Goal: Task Accomplishment & Management: Manage account settings

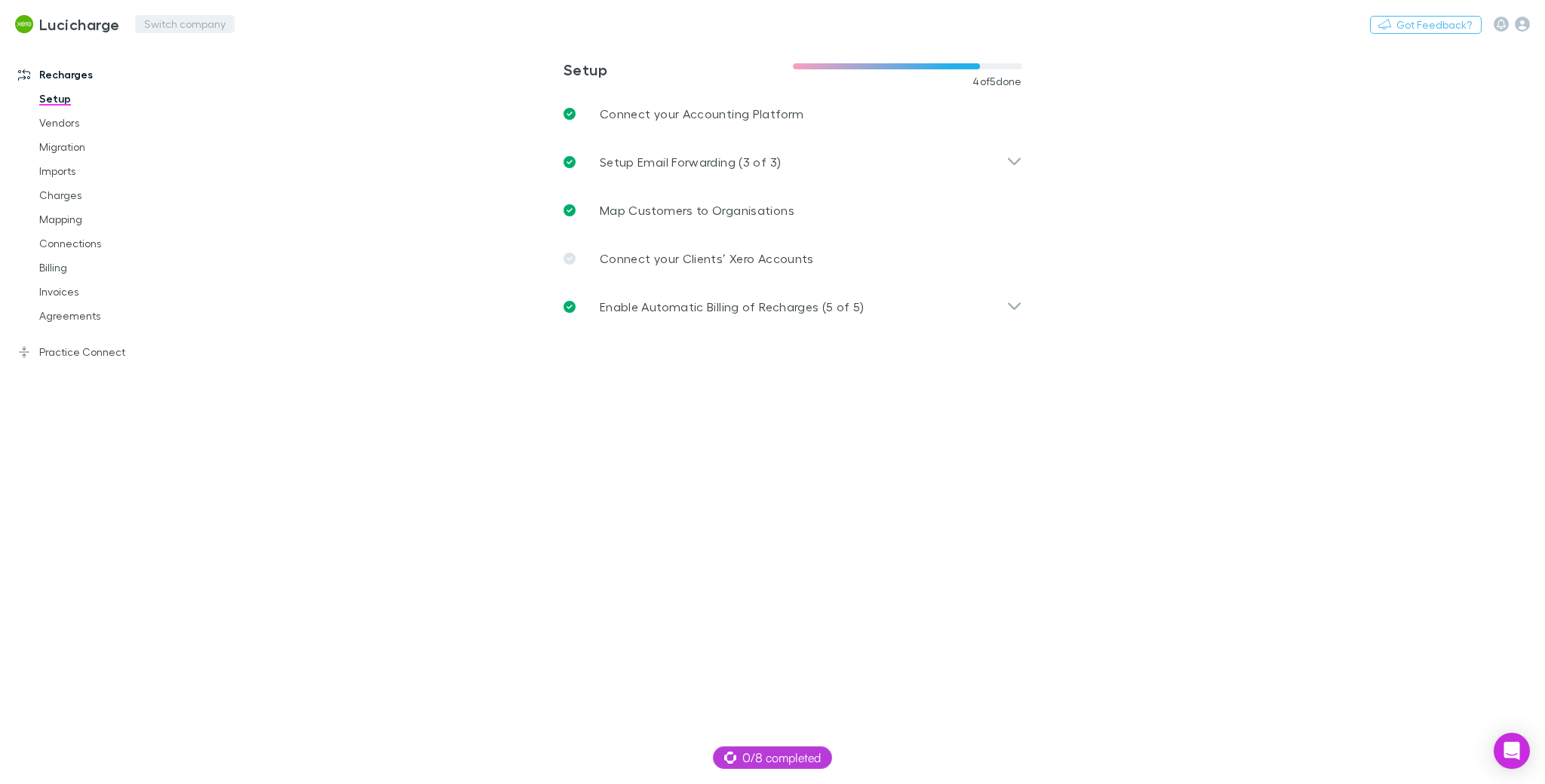
click at [183, 28] on button "Switch company" at bounding box center [185, 23] width 100 height 19
type input "****"
click at [508, 553] on main "**********" at bounding box center [871, 413] width 1347 height 742
click at [66, 287] on link "Invoices" at bounding box center [115, 291] width 182 height 24
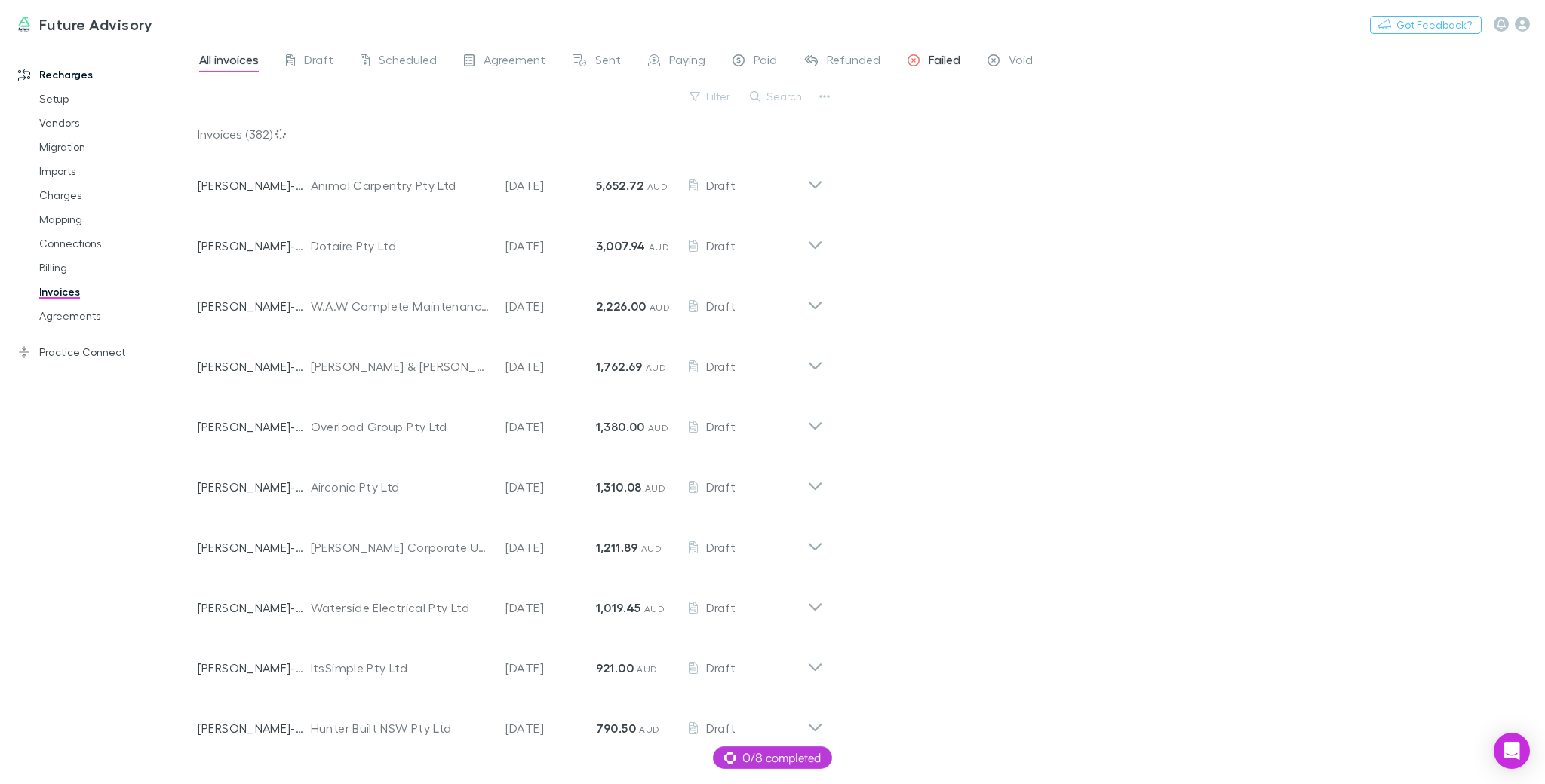
click at [959, 58] on span "Failed" at bounding box center [945, 62] width 31 height 20
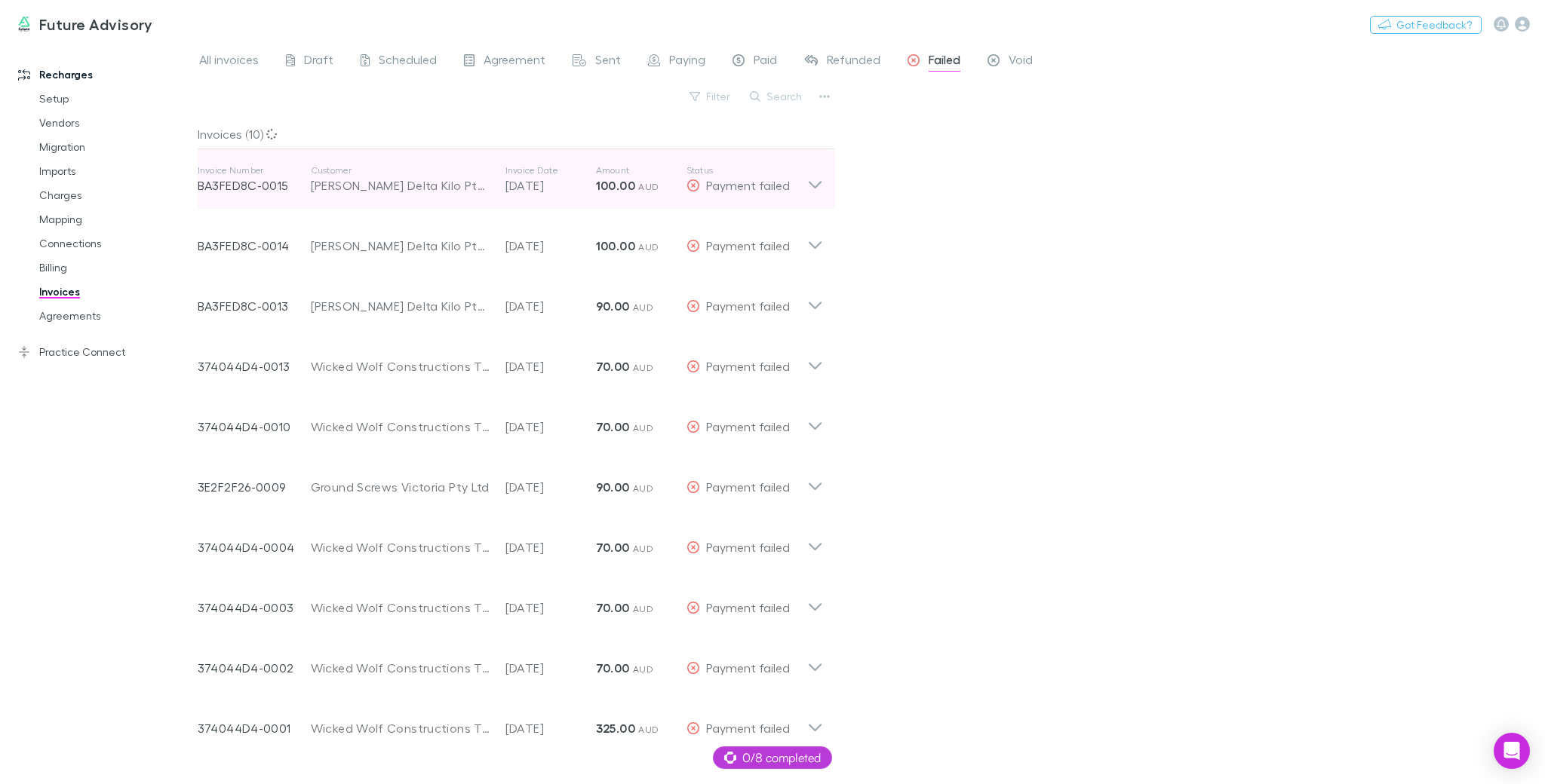
click at [537, 197] on div "Invoice Number BA3FED8C-0015 Customer [PERSON_NAME] Delta Kilo Pty Ltd Invoice …" at bounding box center [502, 180] width 609 height 55
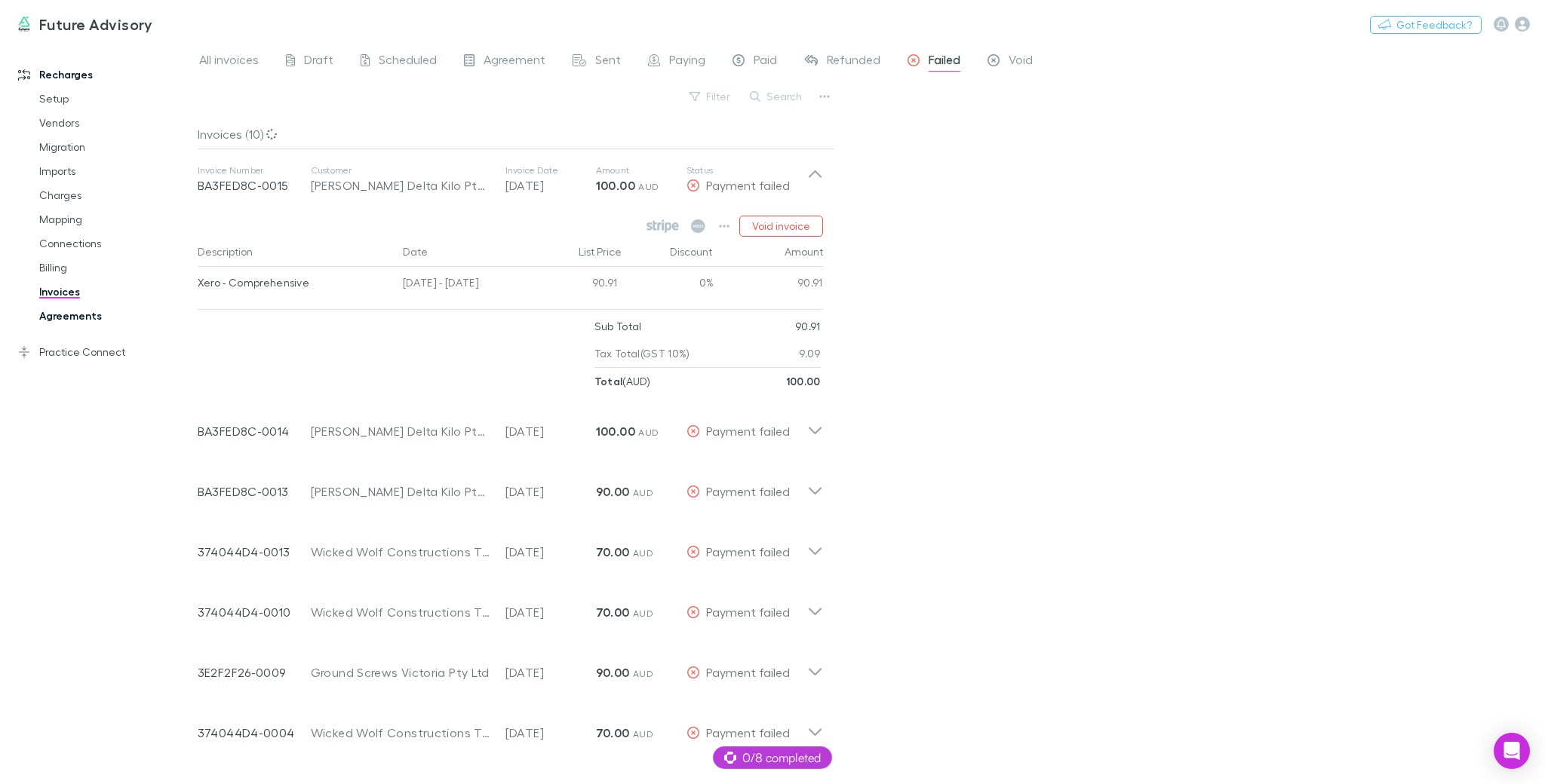
click at [51, 309] on link "Agreements" at bounding box center [115, 316] width 182 height 24
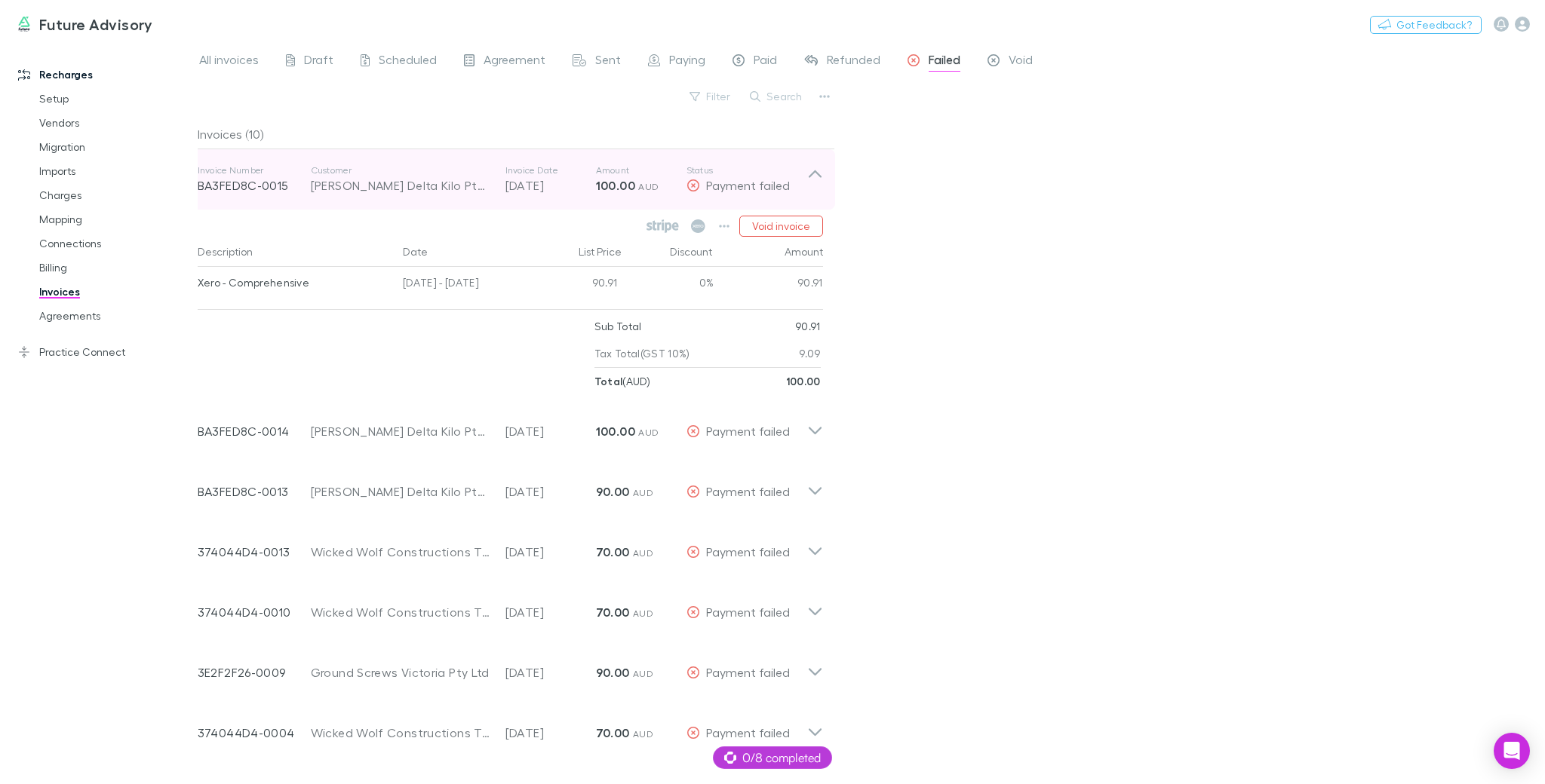
click at [421, 179] on div "[PERSON_NAME] Delta Kilo Pty Ltd" at bounding box center [401, 186] width 180 height 19
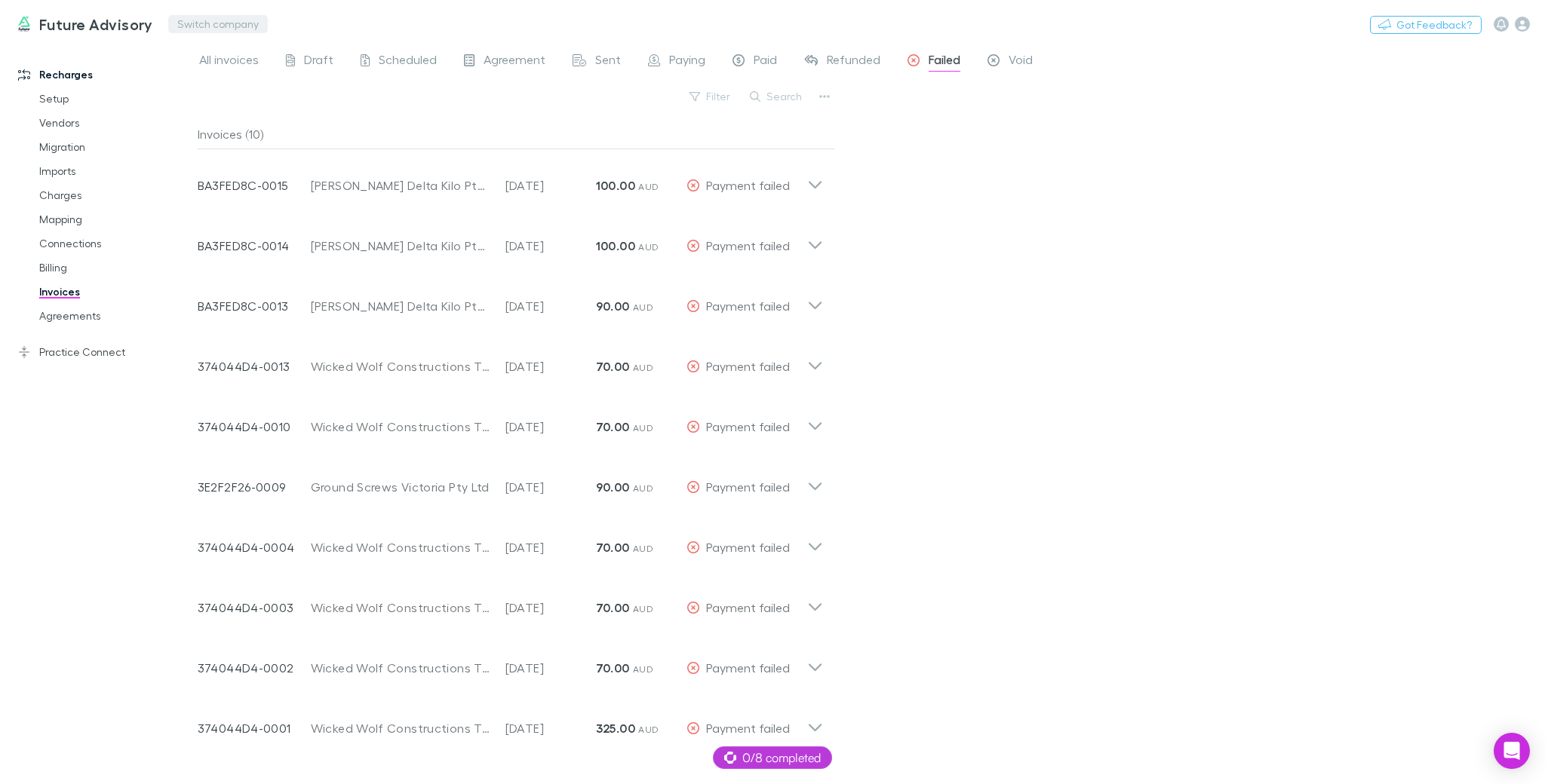
click at [196, 32] on button "Switch company" at bounding box center [218, 23] width 100 height 19
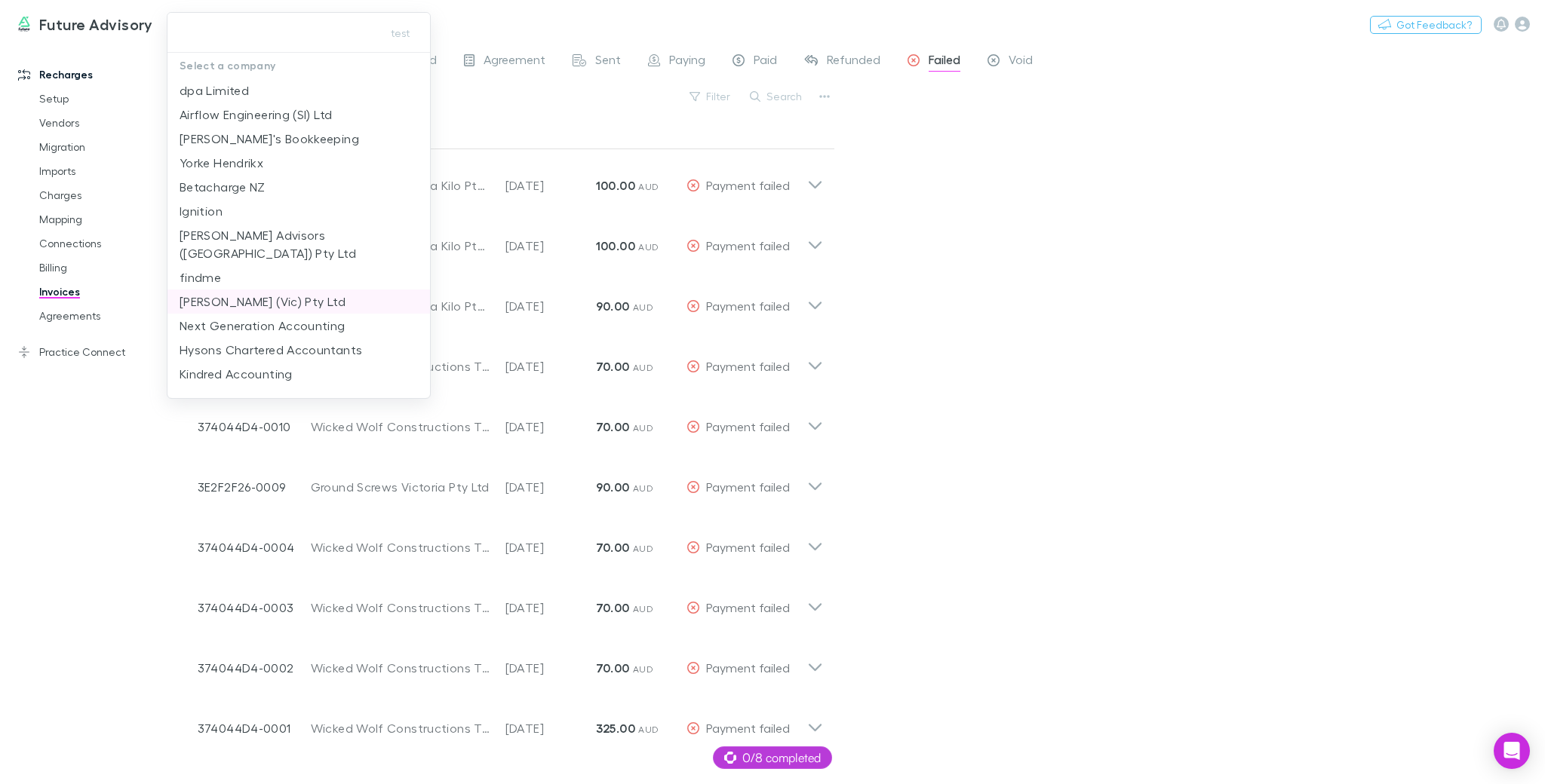
click at [288, 292] on p "[PERSON_NAME] (Vic) Pty Ltd" at bounding box center [263, 301] width 166 height 19
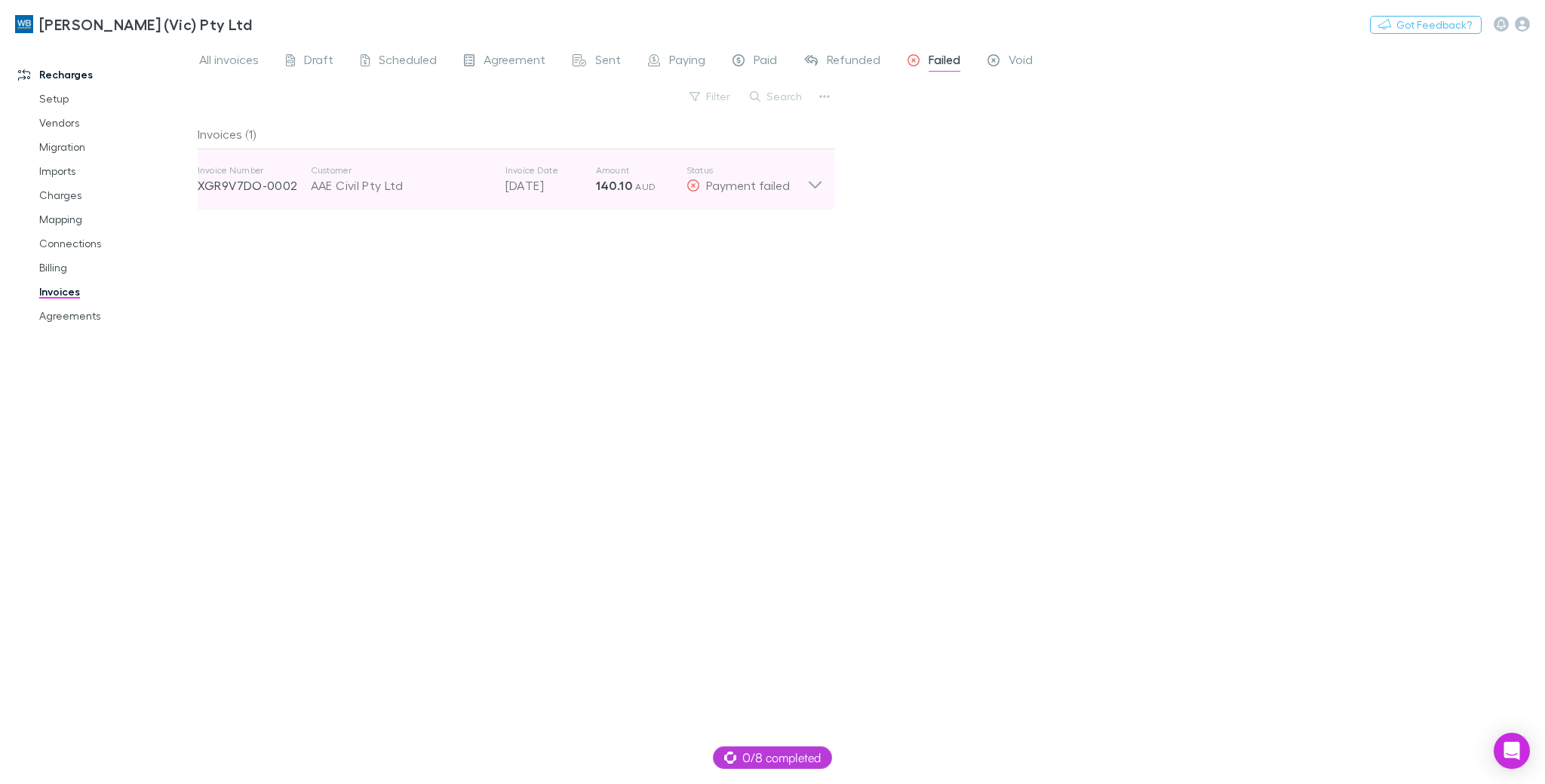
click at [703, 175] on p "Status" at bounding box center [746, 170] width 120 height 12
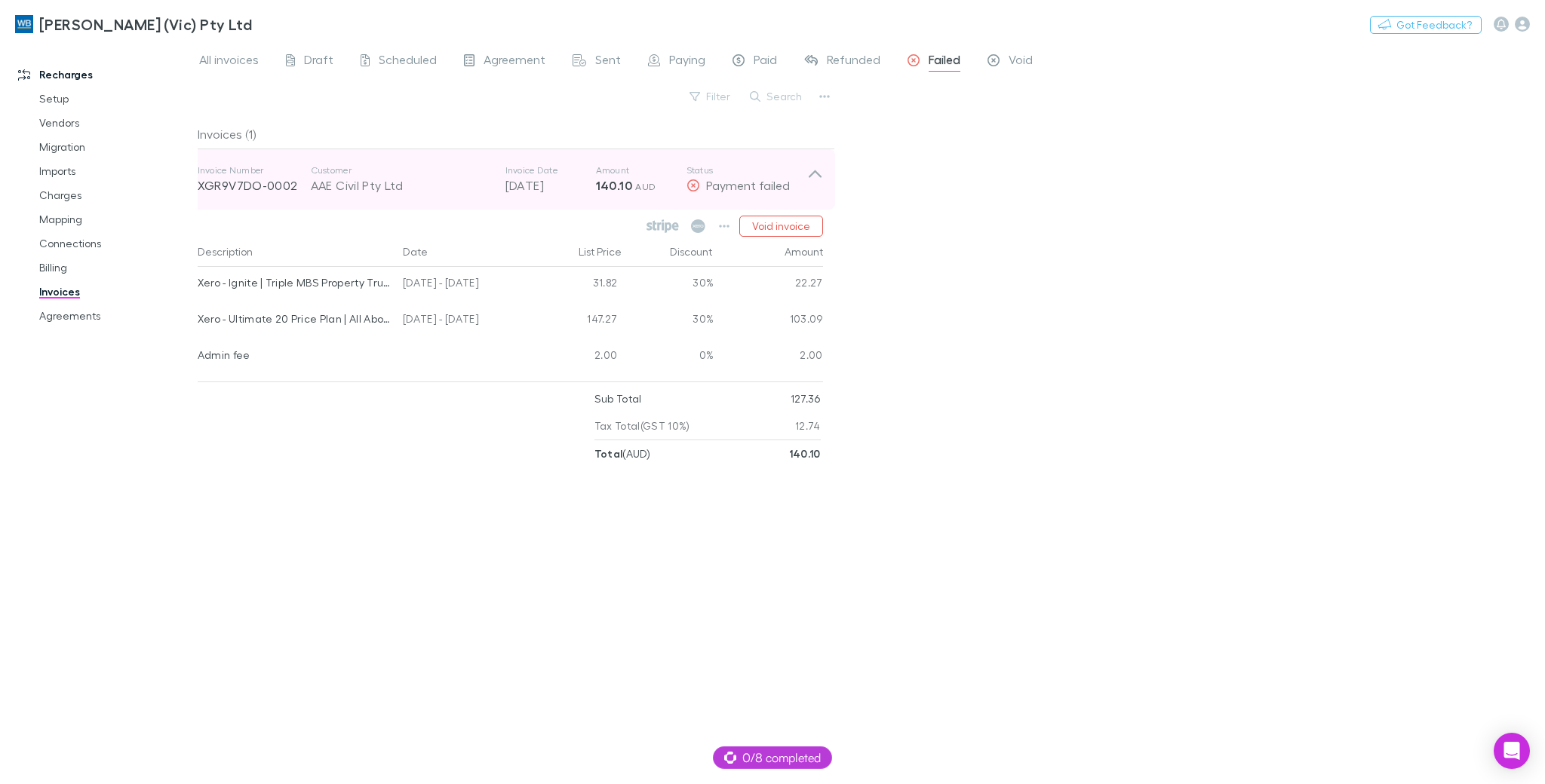
drag, startPoint x: 309, startPoint y: 187, endPoint x: 408, endPoint y: 188, distance: 99.0
click at [416, 187] on div "Invoice Number XGR9V7DO-0002 Customer AAE Civil Pty Ltd Invoice Date [DATE] Amo…" at bounding box center [502, 180] width 609 height 55
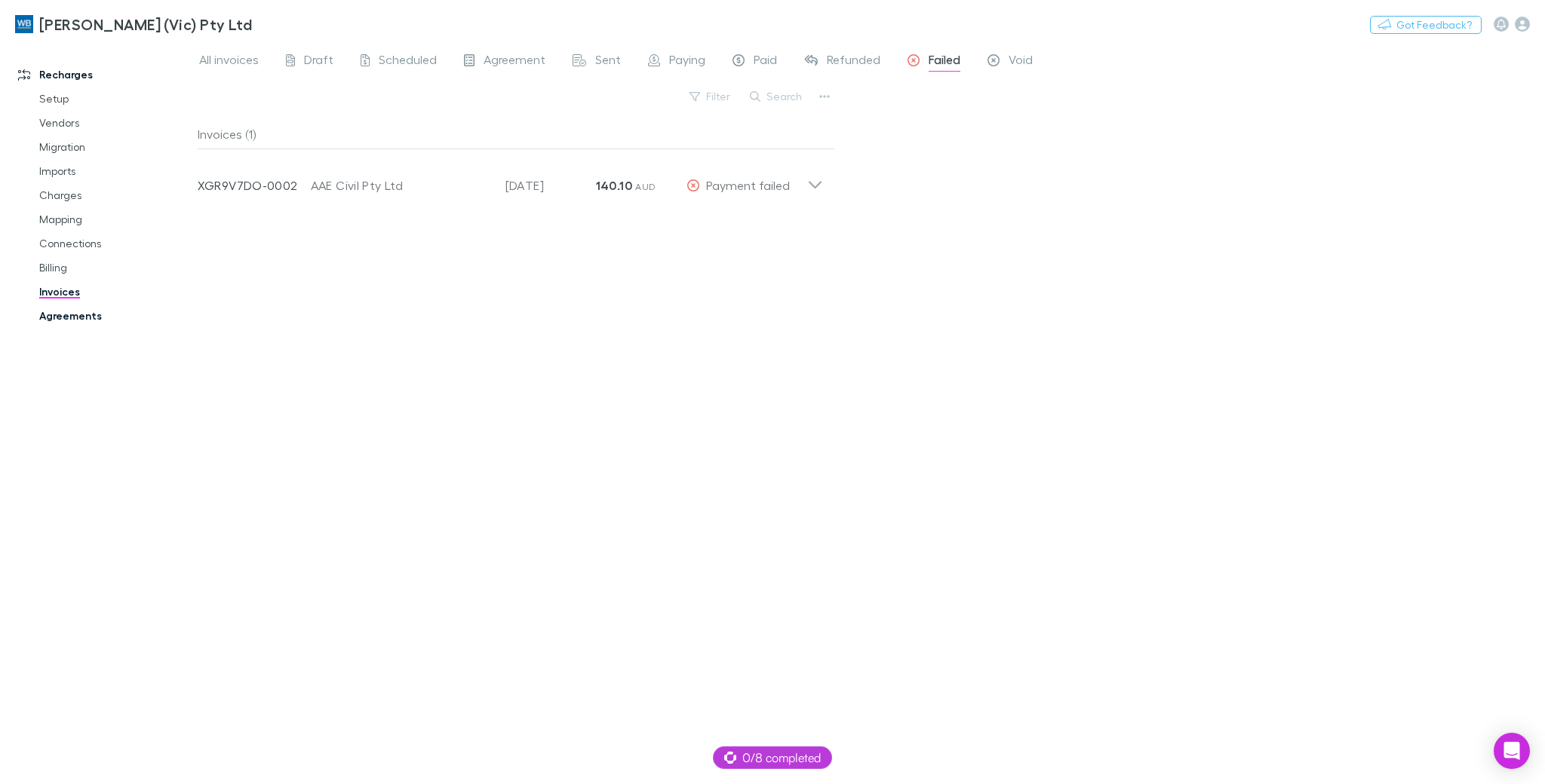
click at [68, 325] on link "Agreements" at bounding box center [115, 316] width 182 height 24
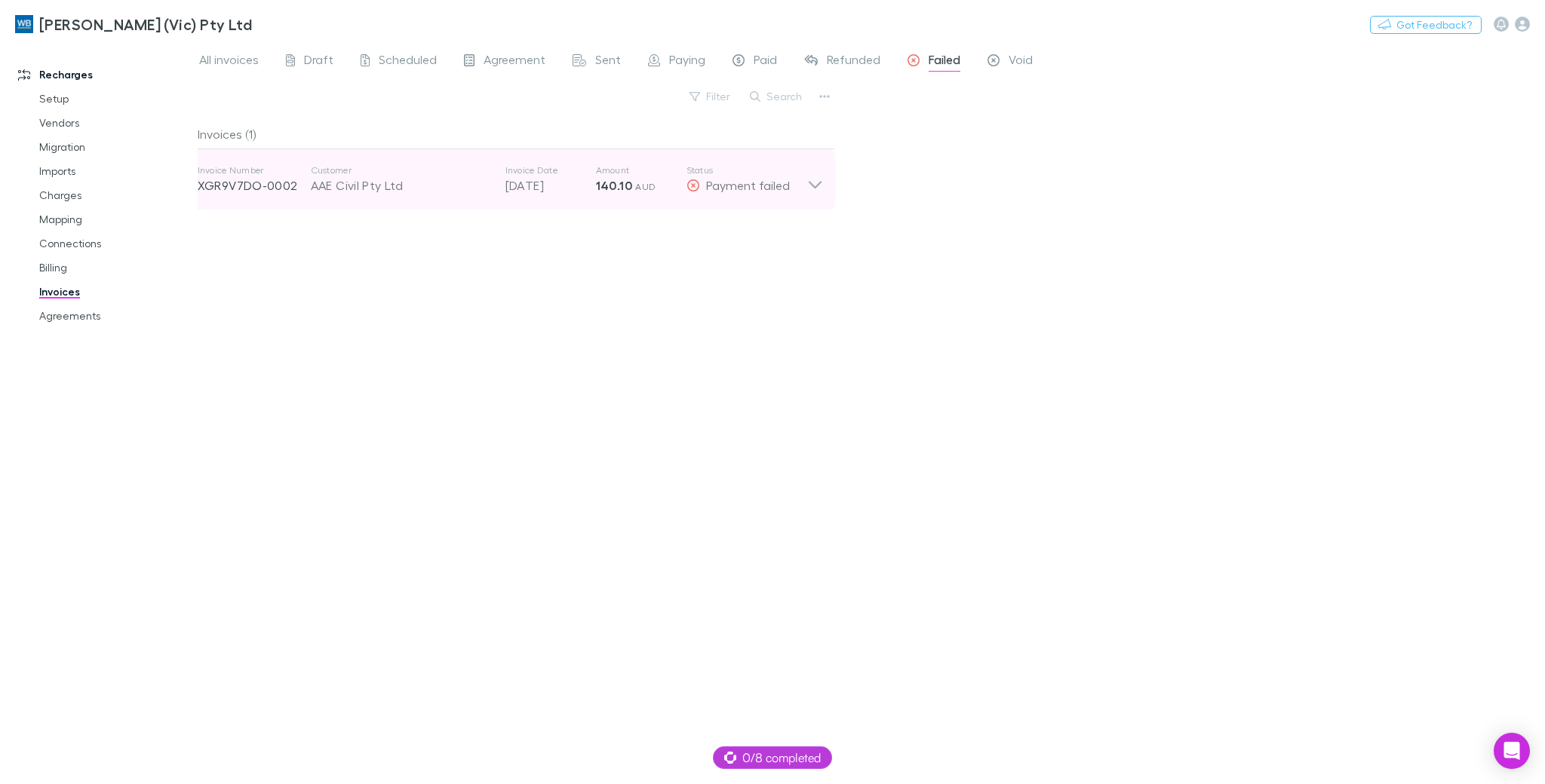
click at [559, 190] on p "[DATE]" at bounding box center [551, 186] width 91 height 19
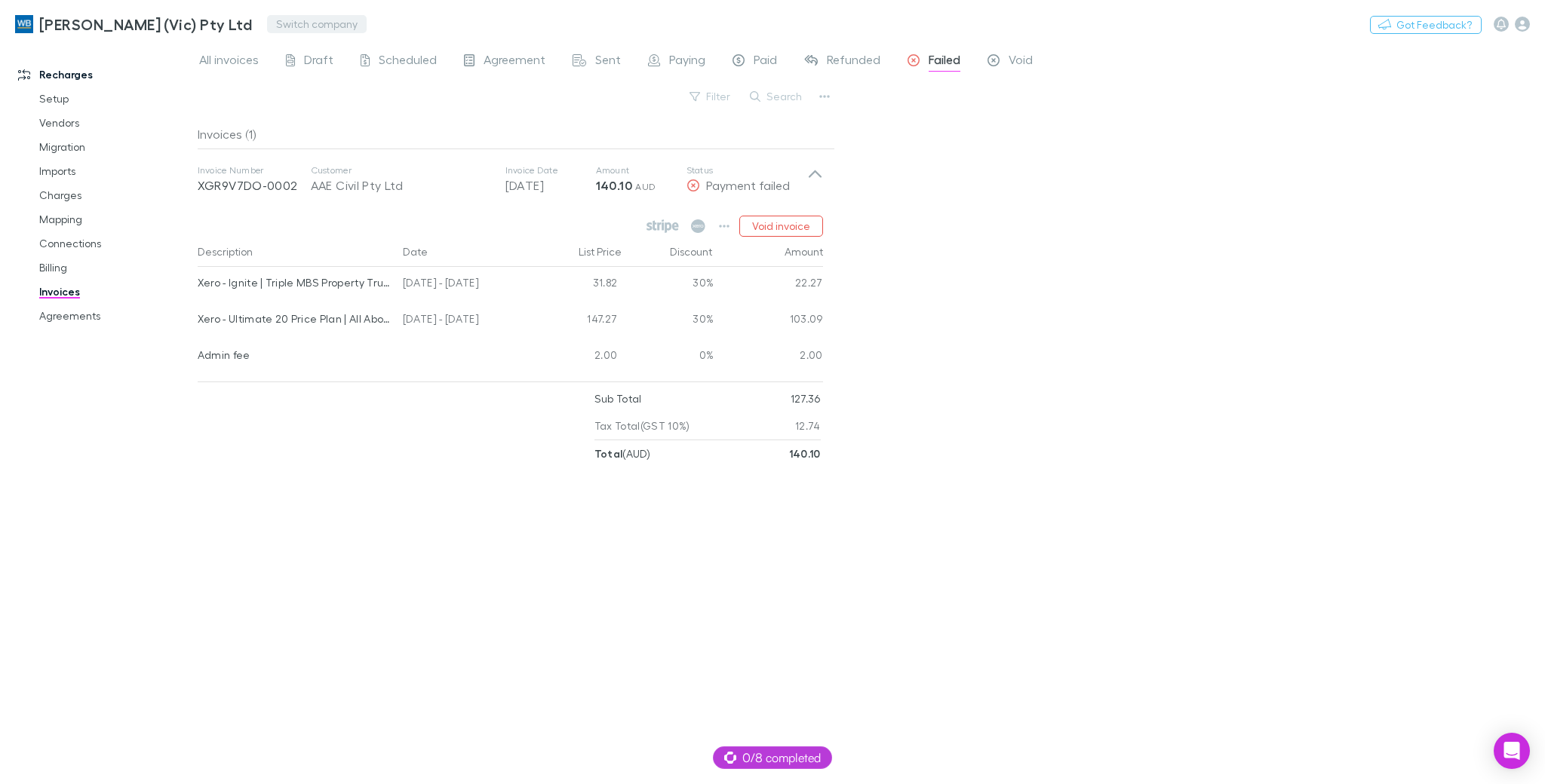
click at [276, 25] on button "Switch company" at bounding box center [317, 23] width 100 height 19
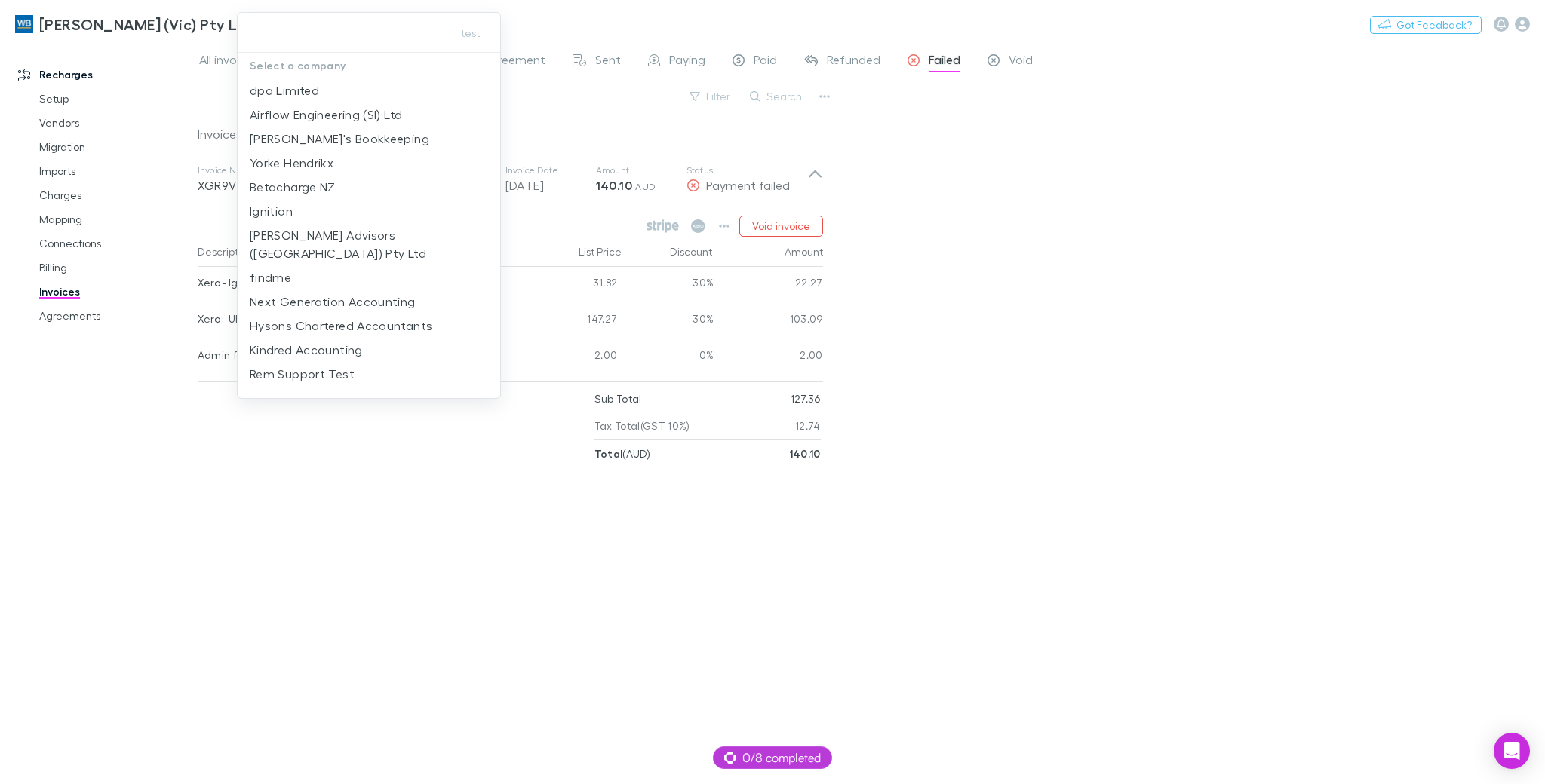
type input "*"
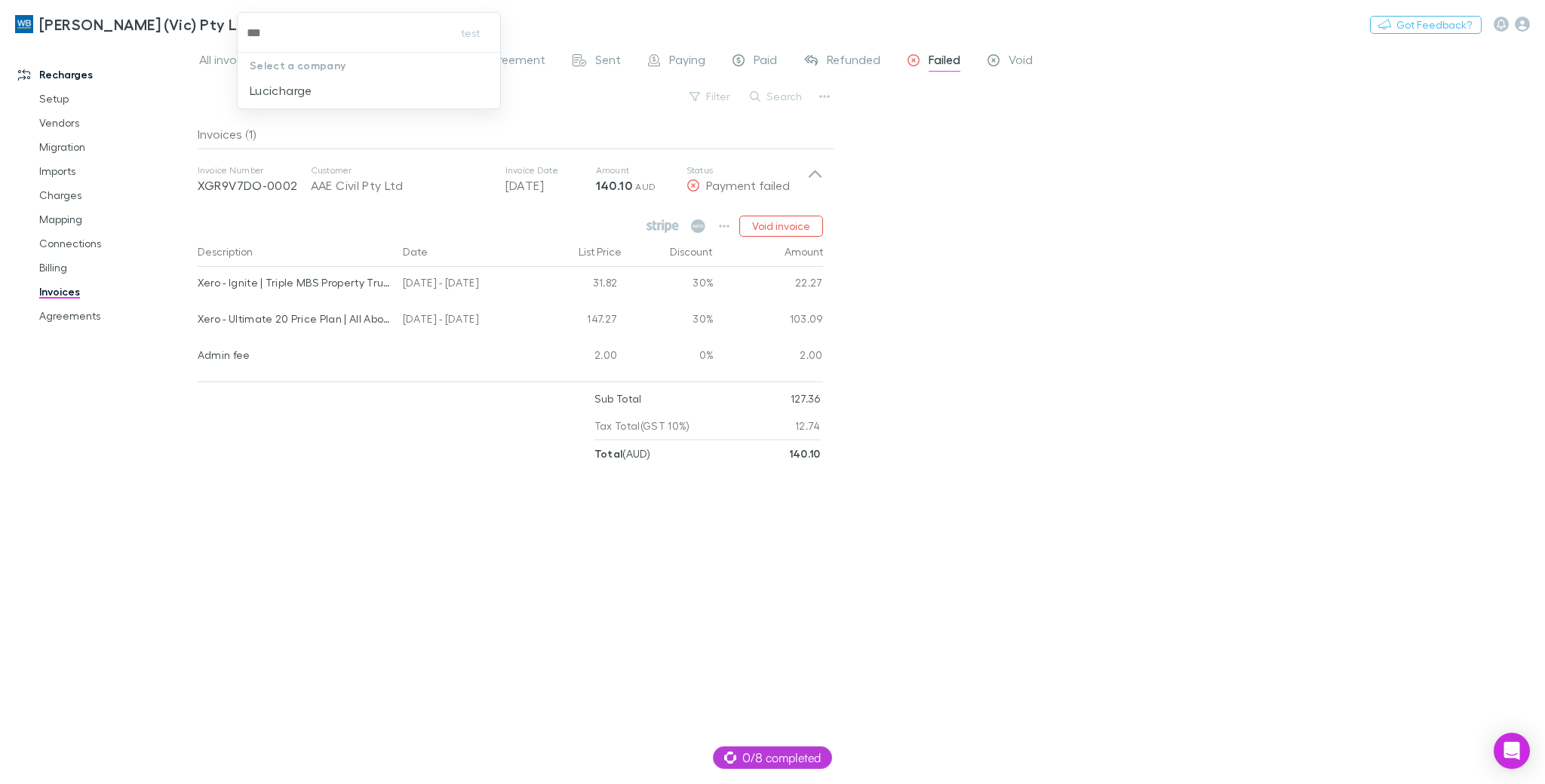
type input "****"
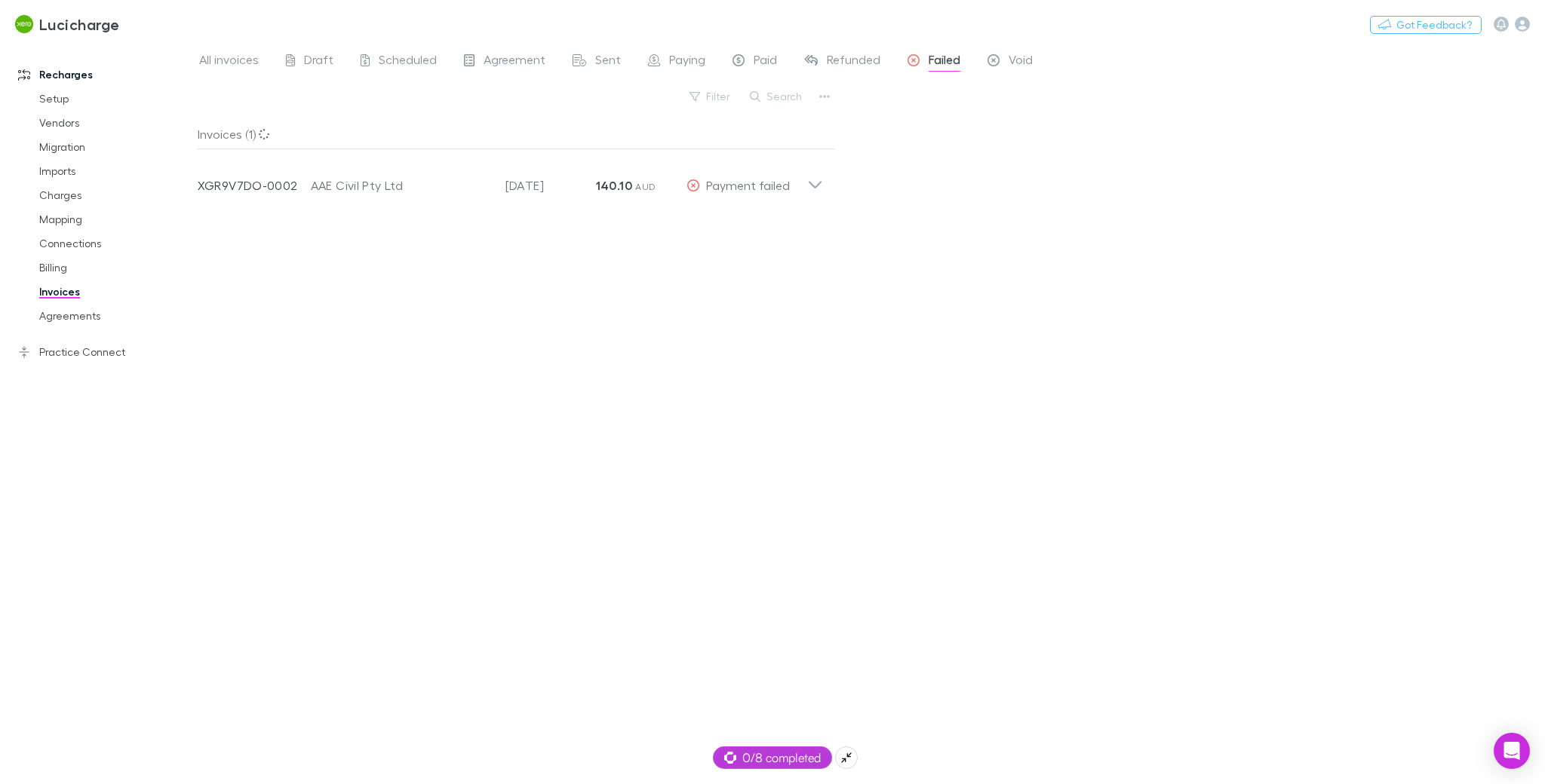
click at [804, 602] on span "0/8 completed" at bounding box center [772, 758] width 97 height 19
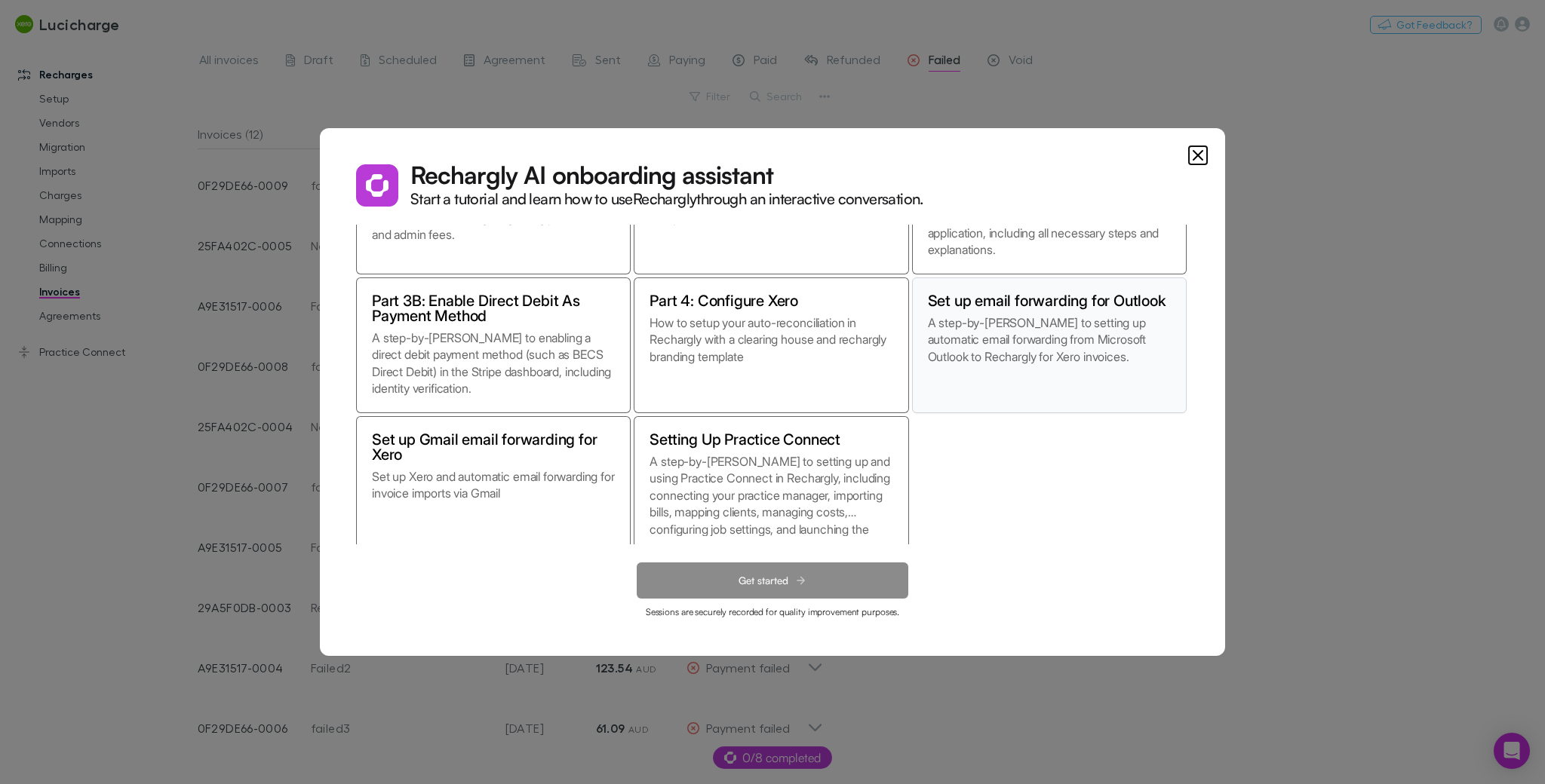
scroll to position [133, 0]
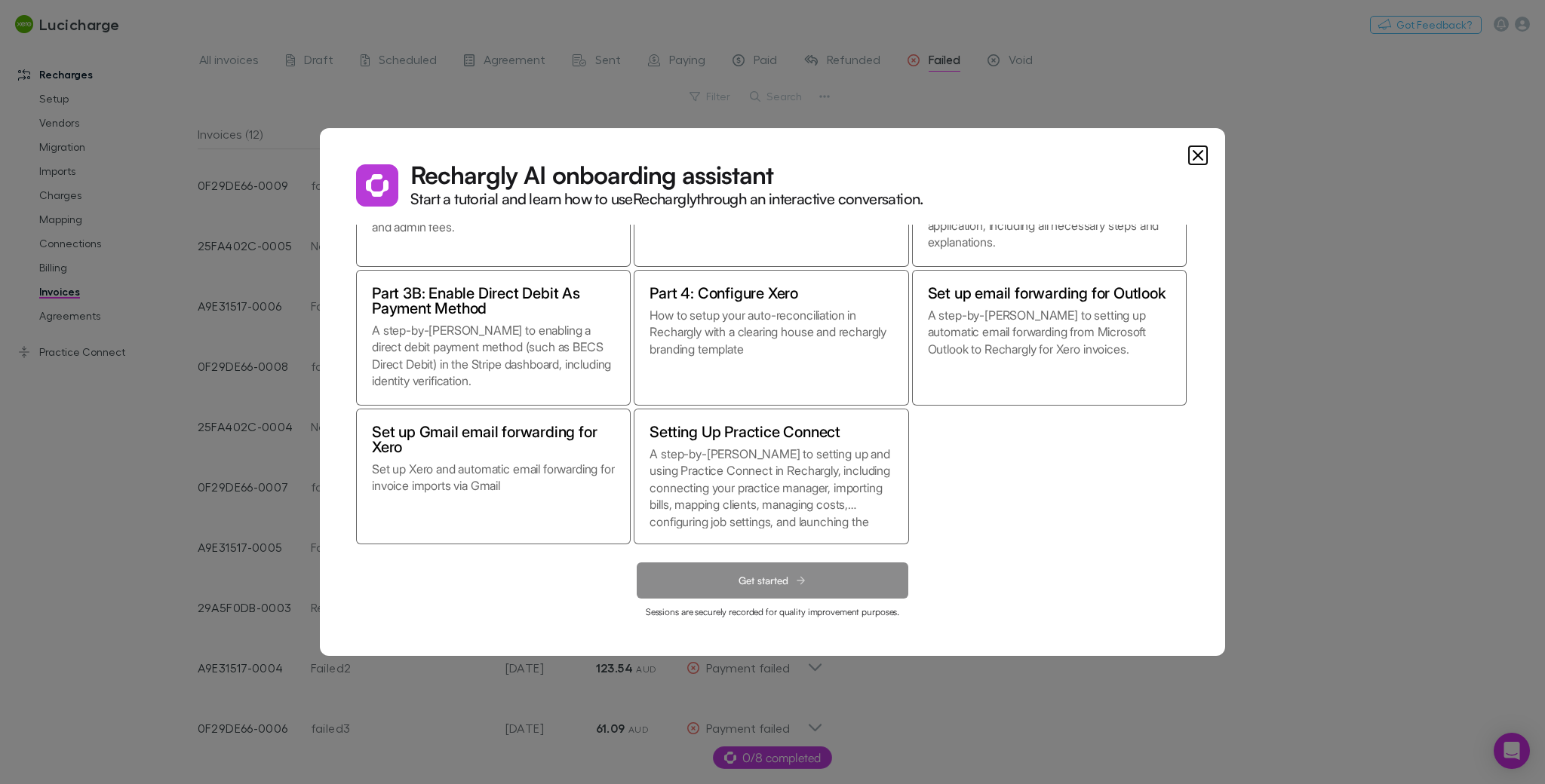
click at [1140, 445] on dialog "Rechargly AI onboarding assistant Start a tutorial and learn how to use Recharg…" at bounding box center [772, 392] width 905 height 528
click at [1140, 155] on icon "Close" at bounding box center [1198, 155] width 19 height 19
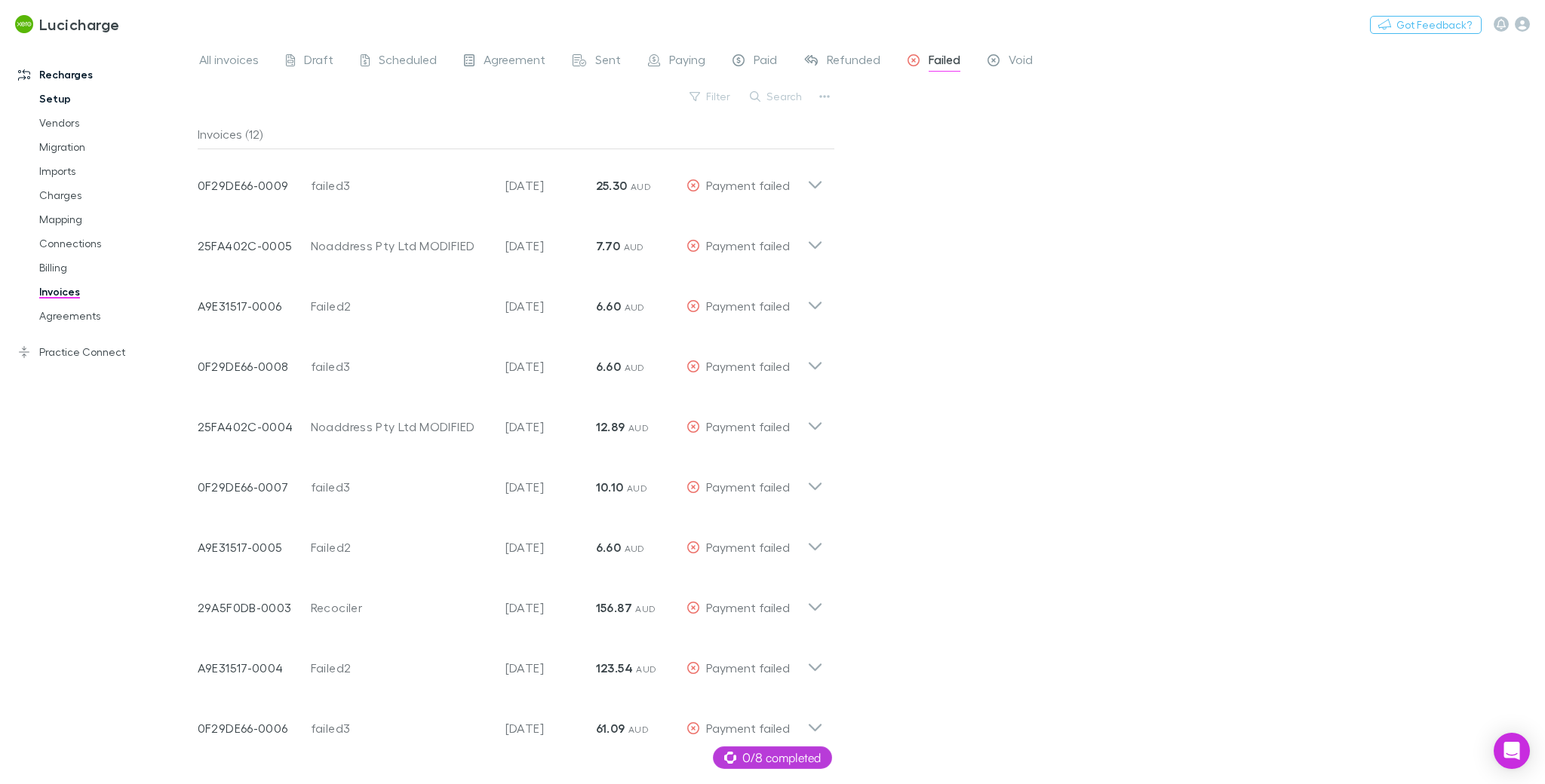
click at [32, 101] on link "Setup" at bounding box center [115, 99] width 182 height 24
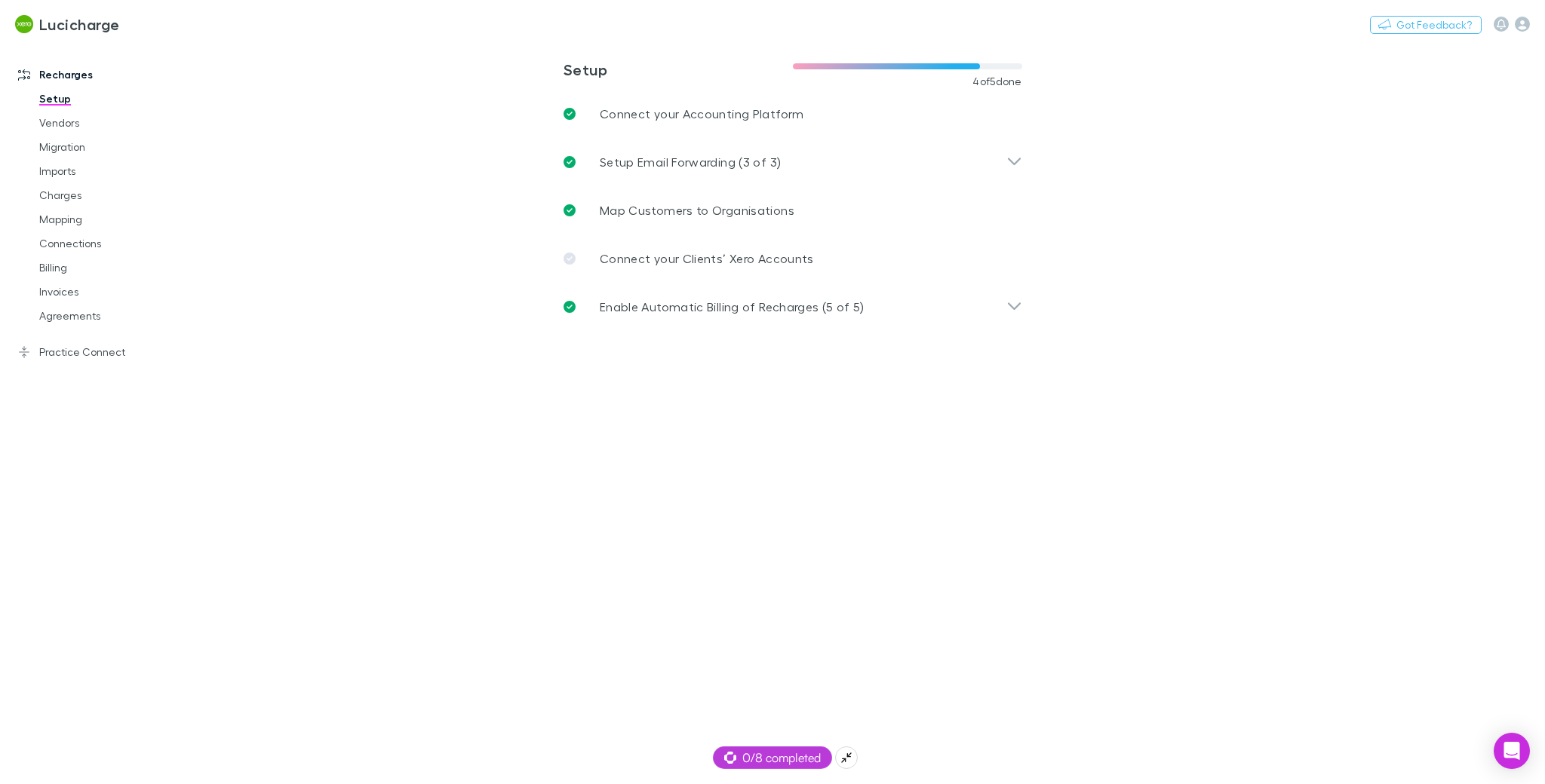
click at [758, 602] on span "0/8 completed" at bounding box center [772, 758] width 97 height 19
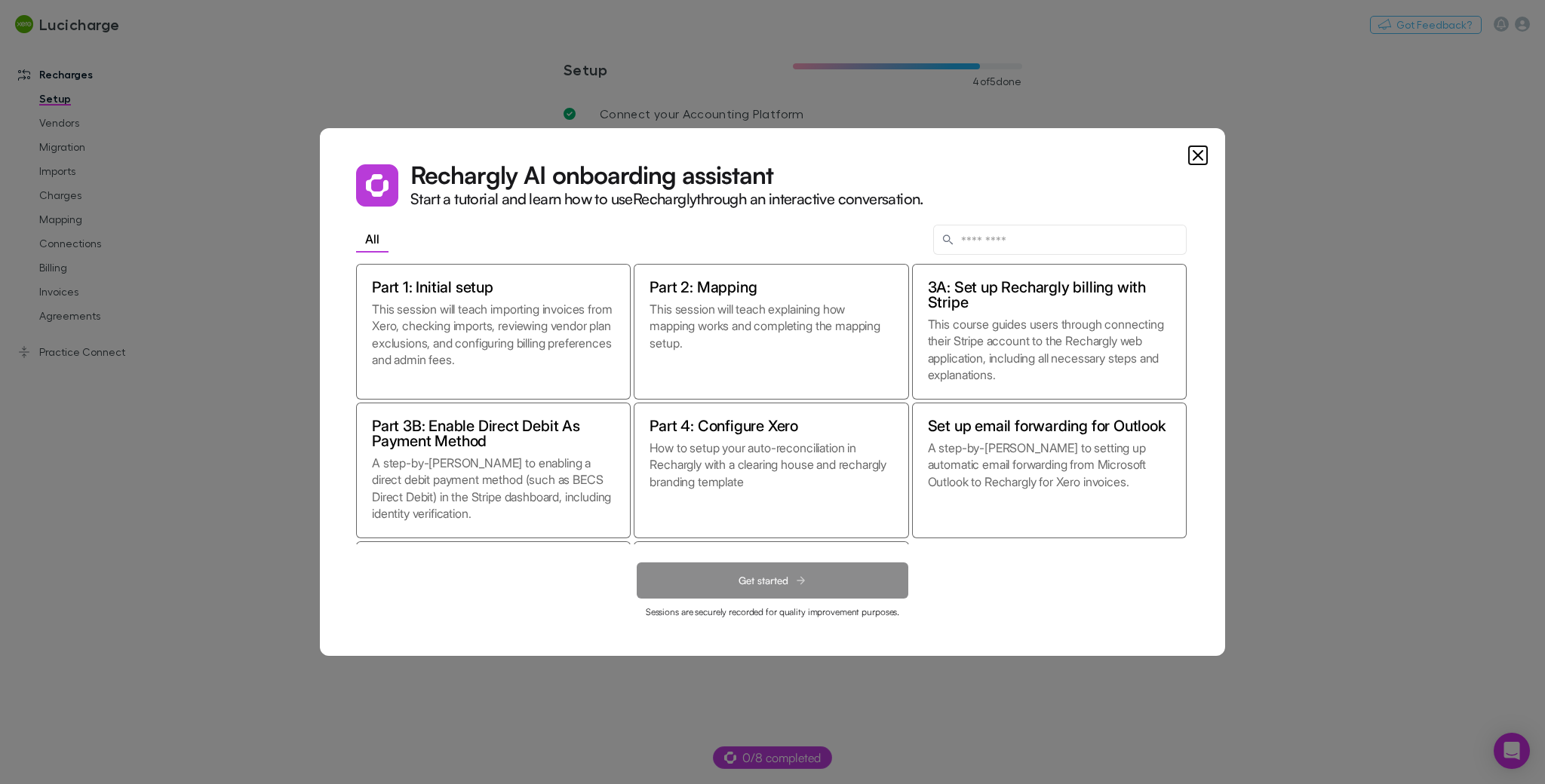
click at [1096, 602] on dialog "Rechargly AI onboarding assistant Start a tutorial and learn how to use Recharg…" at bounding box center [772, 392] width 905 height 528
click at [897, 602] on dialog "Rechargly AI onboarding assistant Start a tutorial and learn how to use Recharg…" at bounding box center [772, 392] width 905 height 528
click at [1140, 154] on icon "Close" at bounding box center [1198, 155] width 19 height 19
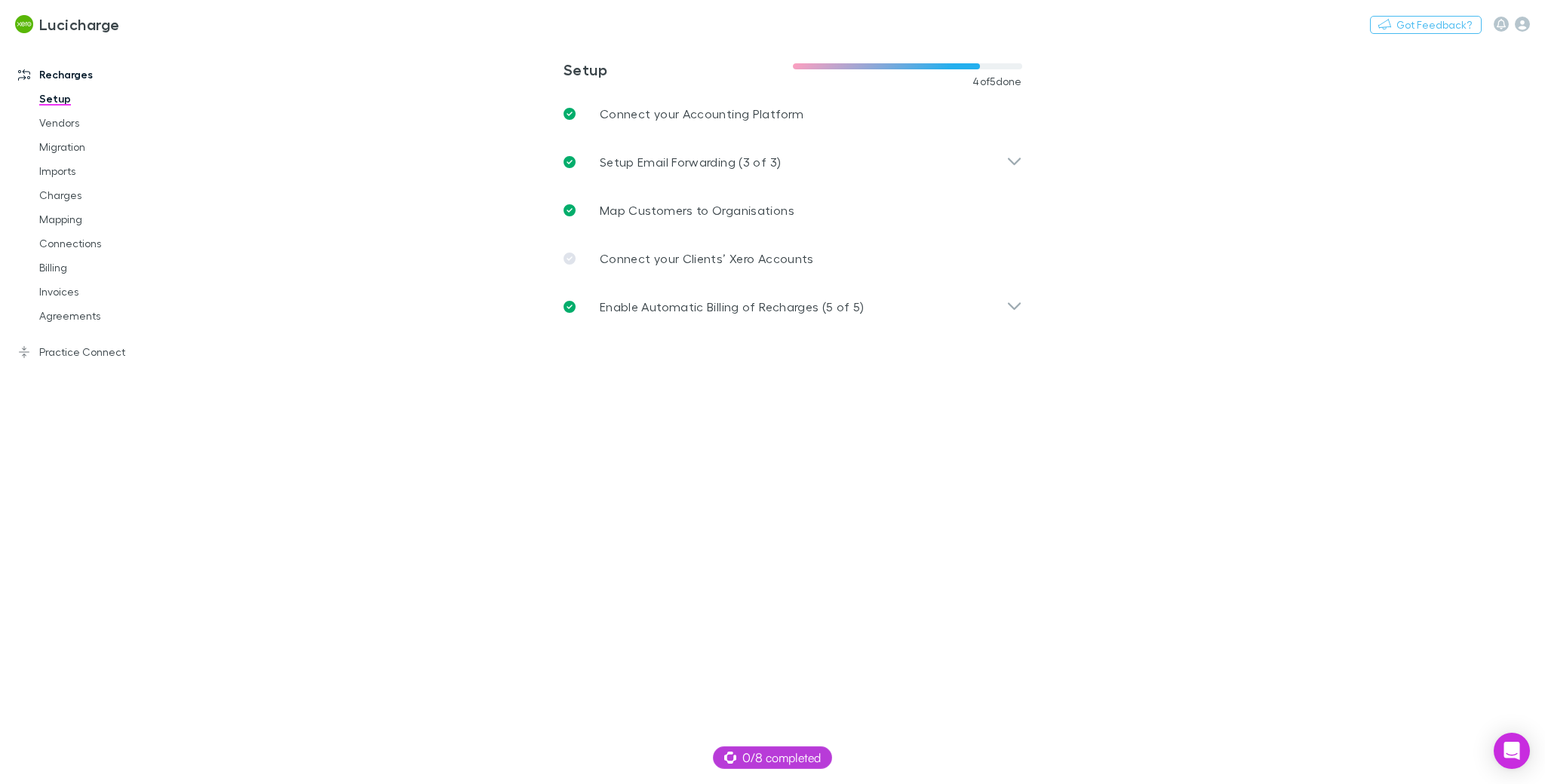
click at [492, 602] on main "**********" at bounding box center [871, 413] width 1347 height 742
click at [79, 295] on link "Invoices" at bounding box center [115, 291] width 182 height 24
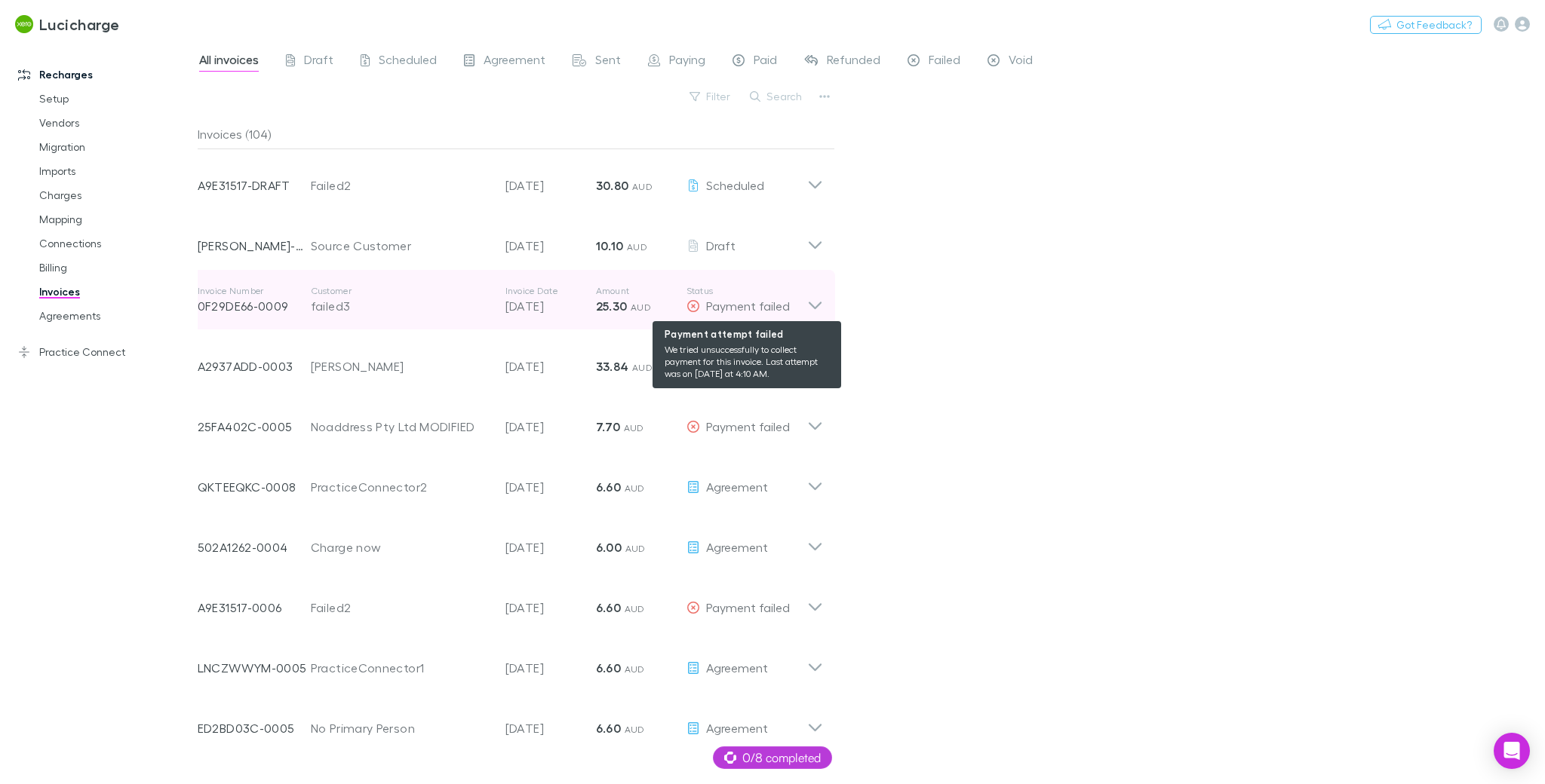
click at [725, 309] on span "Payment failed" at bounding box center [748, 306] width 84 height 15
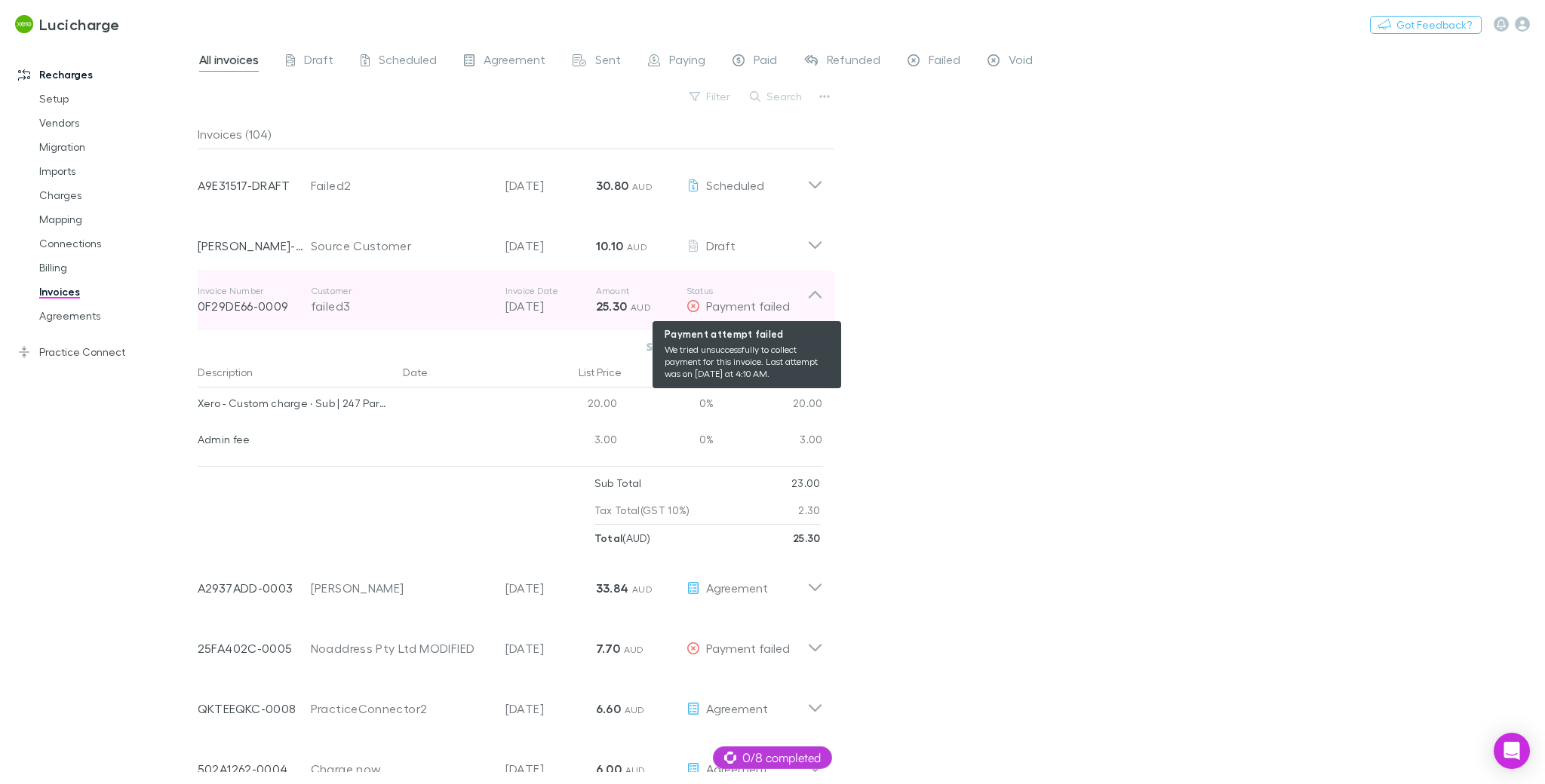
click at [725, 309] on span "Payment failed" at bounding box center [748, 306] width 84 height 15
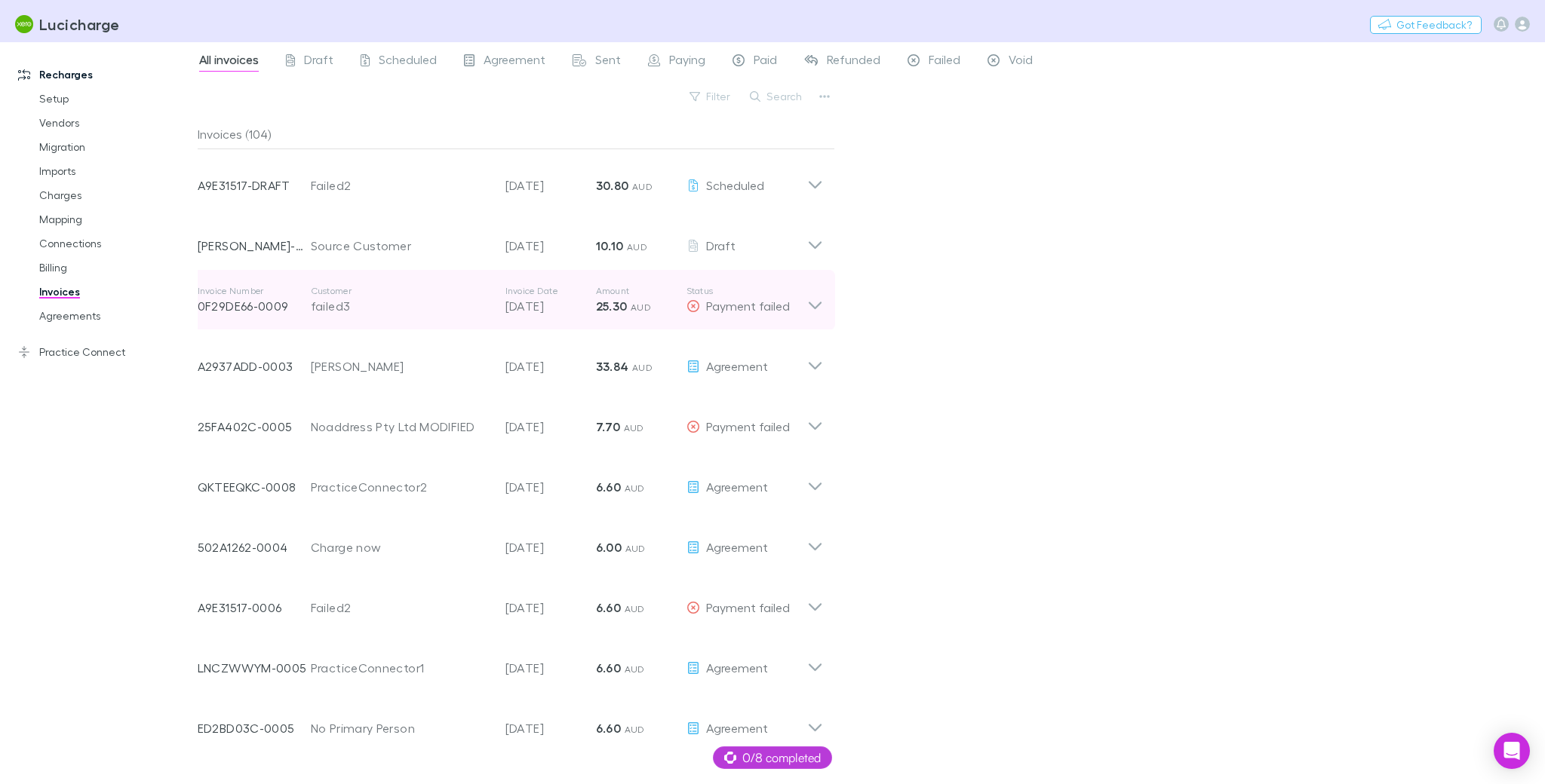
click at [285, 300] on p "0F29DE66-0009" at bounding box center [254, 306] width 113 height 19
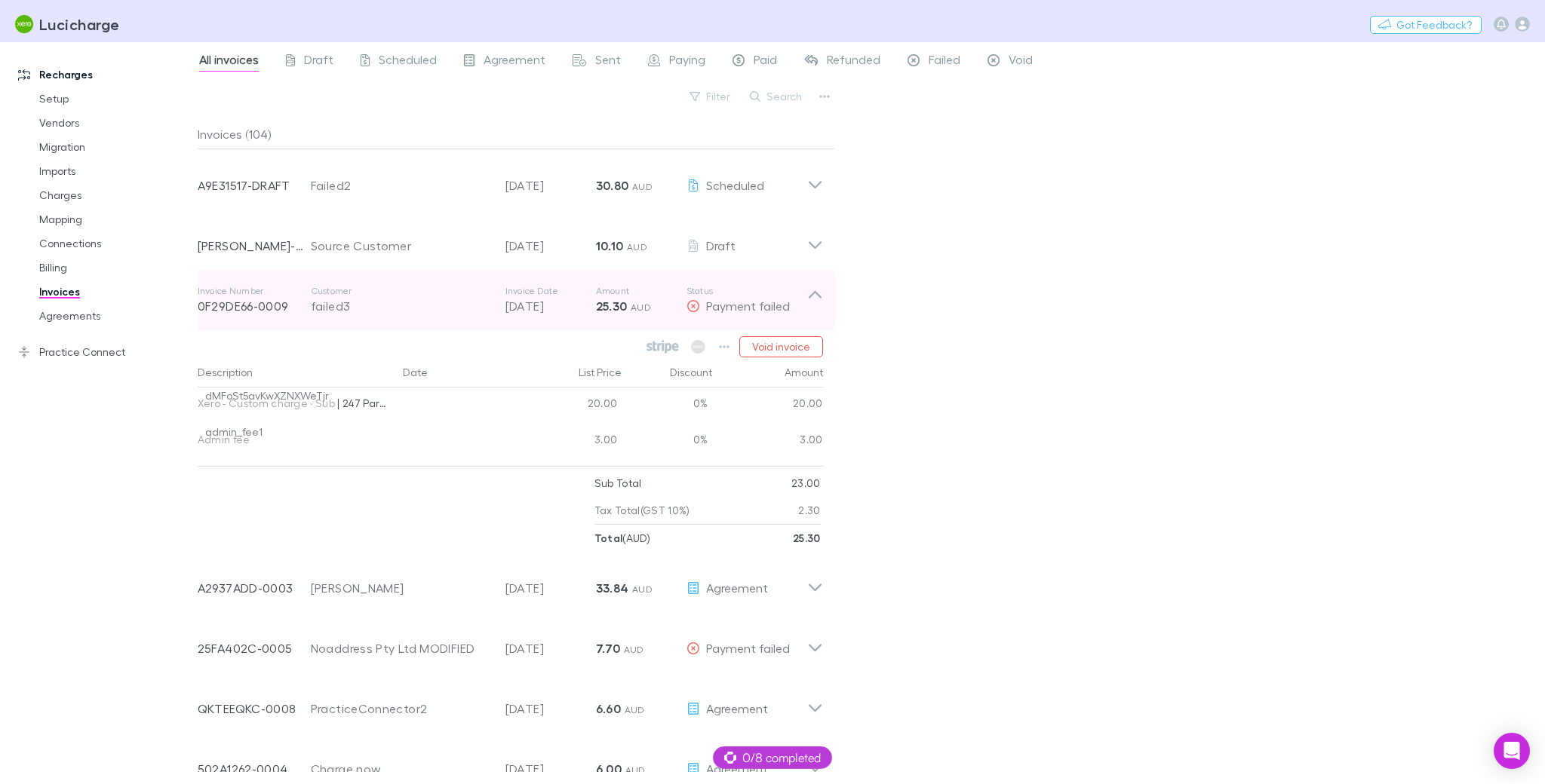
click at [374, 288] on p "Customer" at bounding box center [401, 291] width 180 height 12
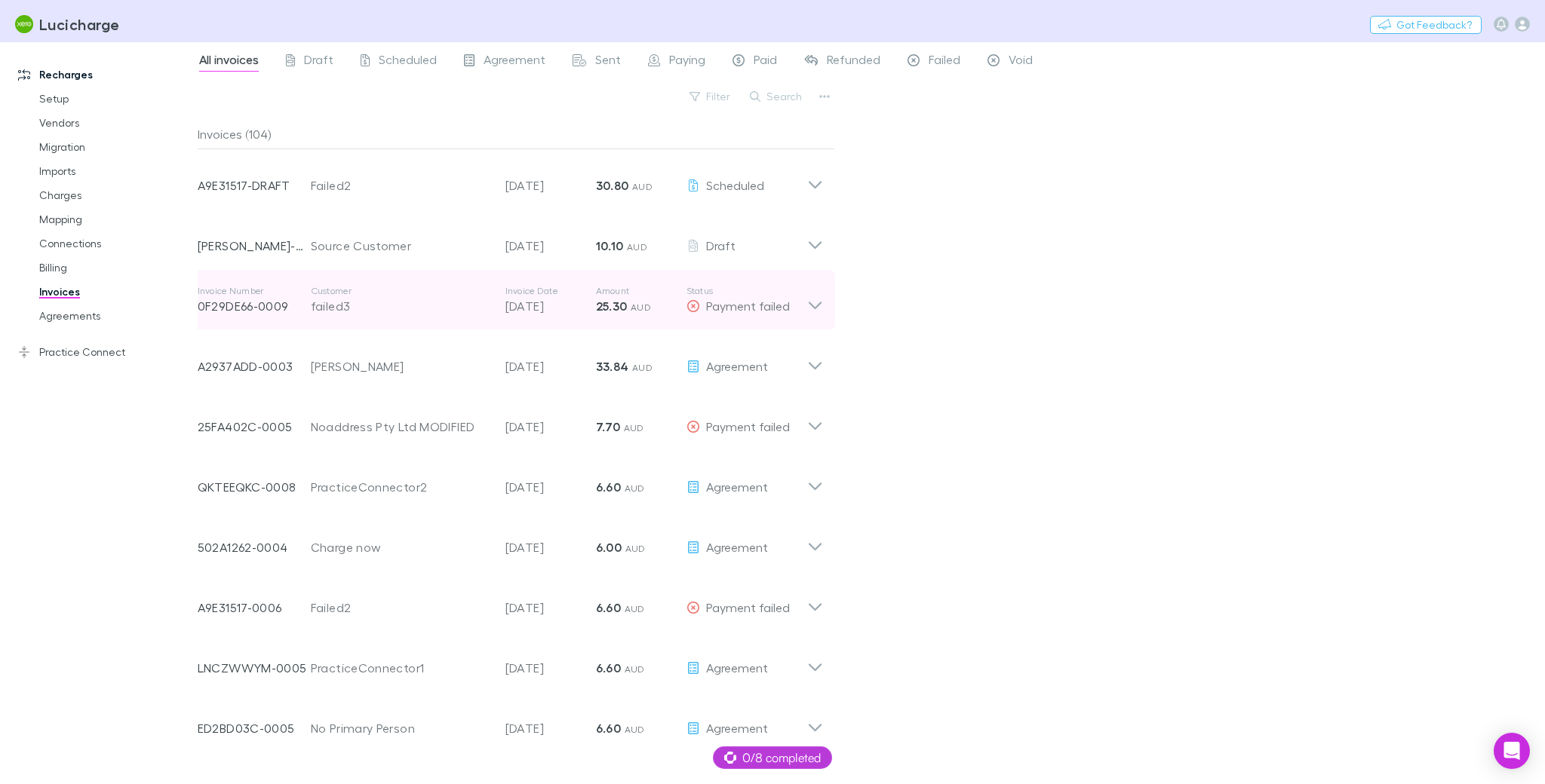
click at [437, 270] on div "Invoice Number 0F29DE66-0009 Customer failed3 Invoice Date [DATE] Amount 25.30 …" at bounding box center [510, 300] width 649 height 61
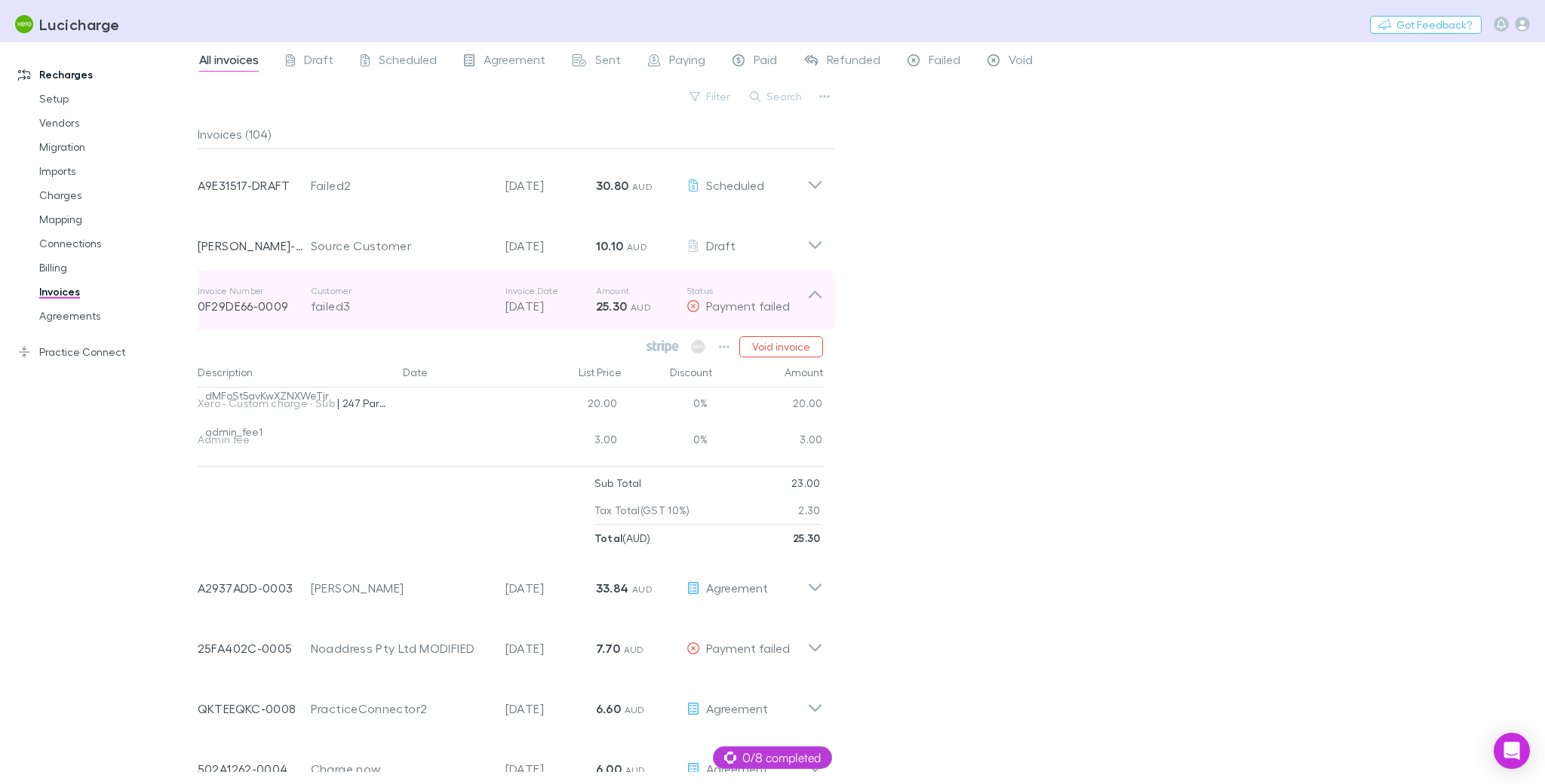
click at [452, 290] on p "Customer" at bounding box center [401, 291] width 180 height 12
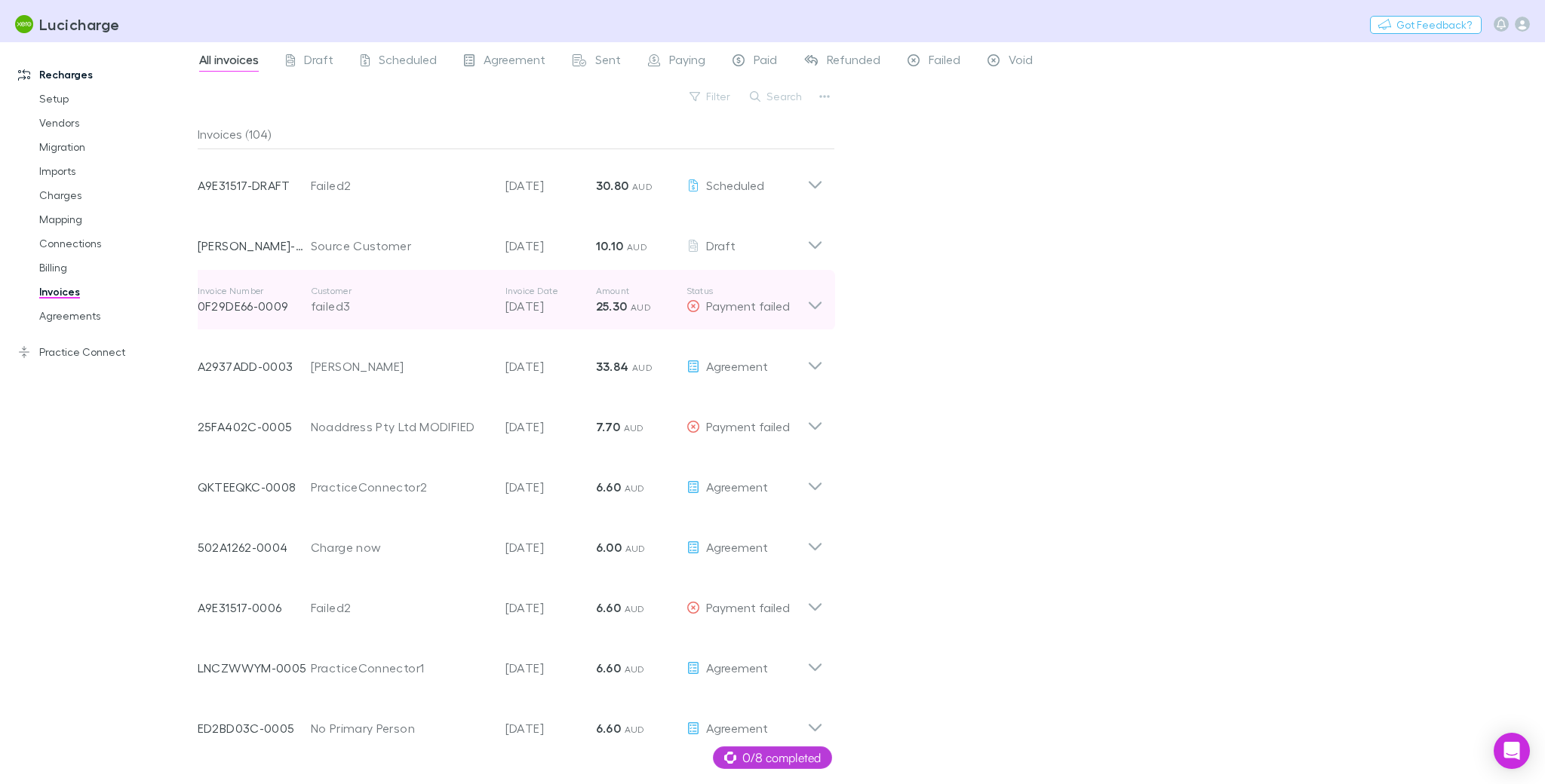
click at [438, 308] on div "failed3" at bounding box center [401, 306] width 180 height 19
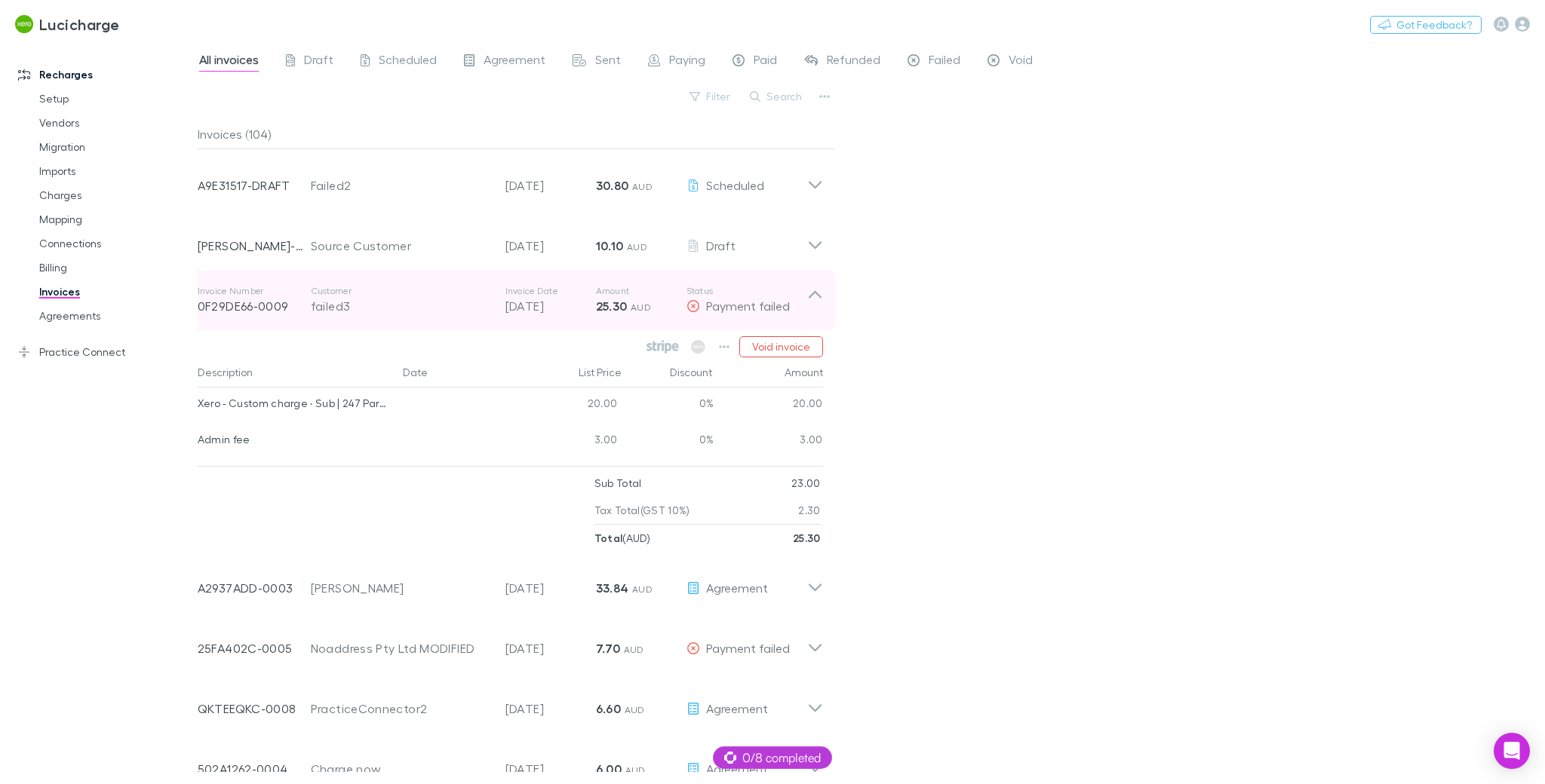
click at [323, 293] on p "Customer" at bounding box center [401, 291] width 180 height 12
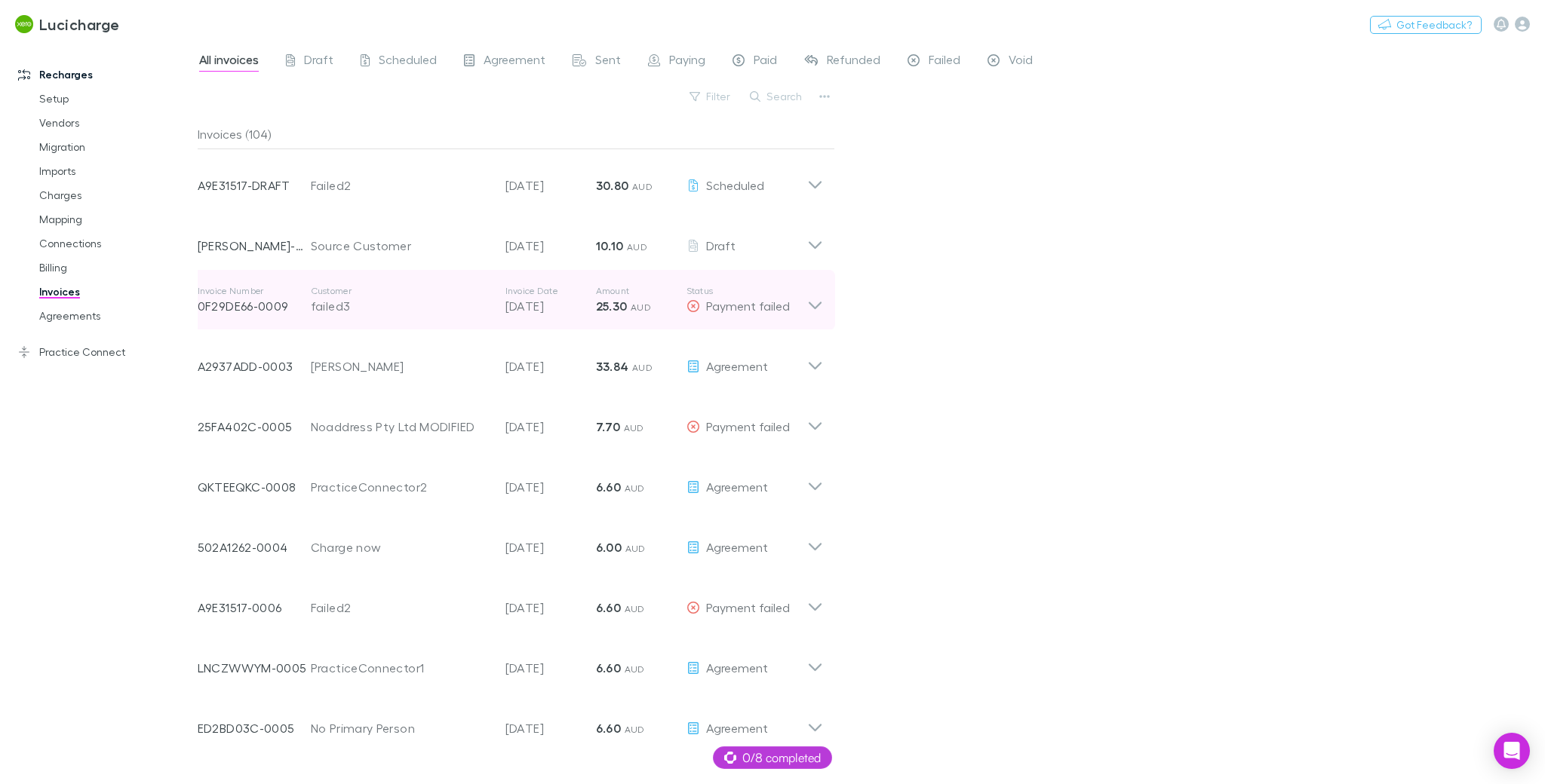
click at [318, 302] on div "failed3" at bounding box center [401, 306] width 180 height 19
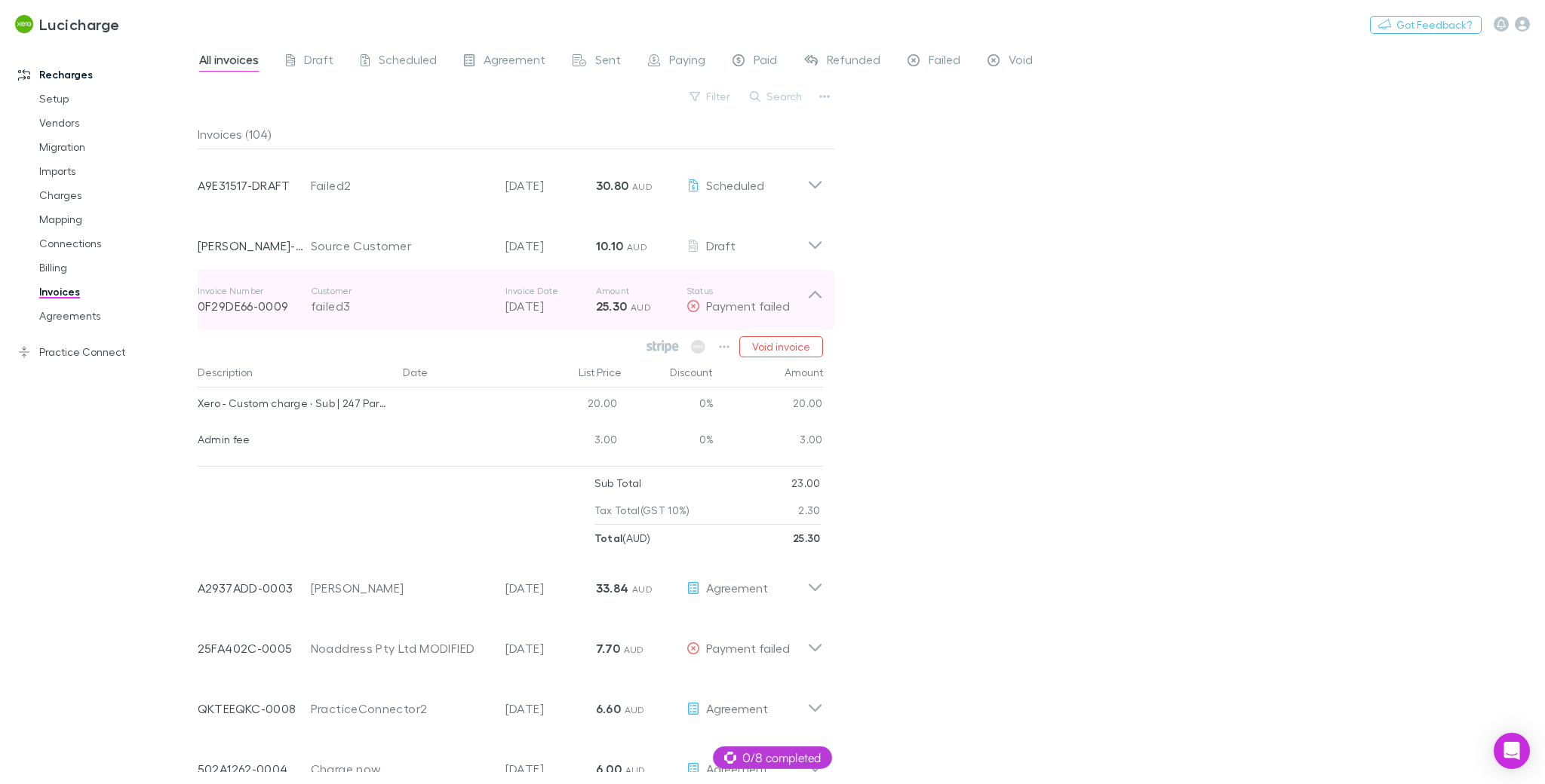
click at [533, 312] on p "[DATE]" at bounding box center [551, 306] width 91 height 19
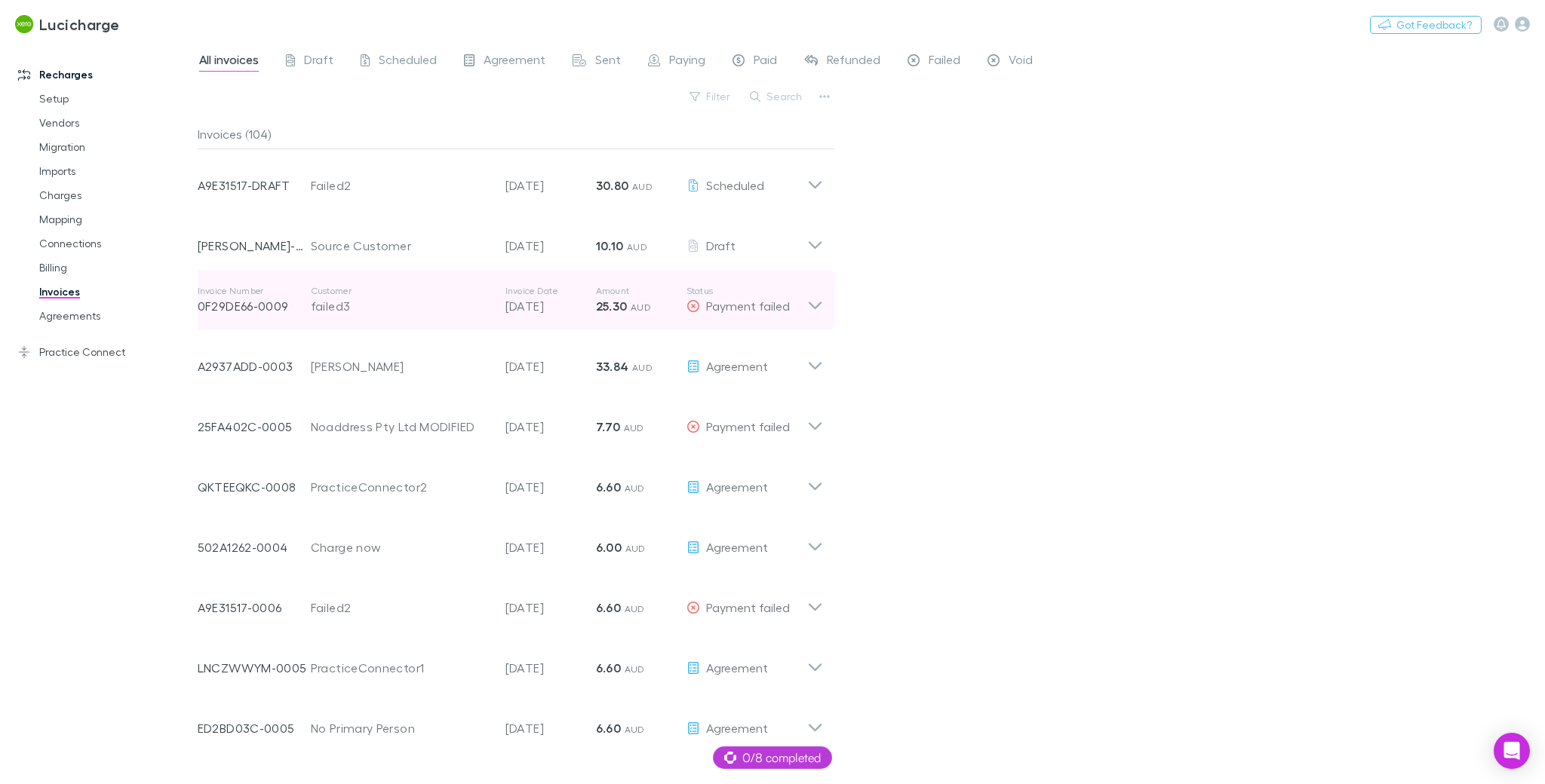
click at [366, 298] on div "failed3" at bounding box center [401, 306] width 180 height 19
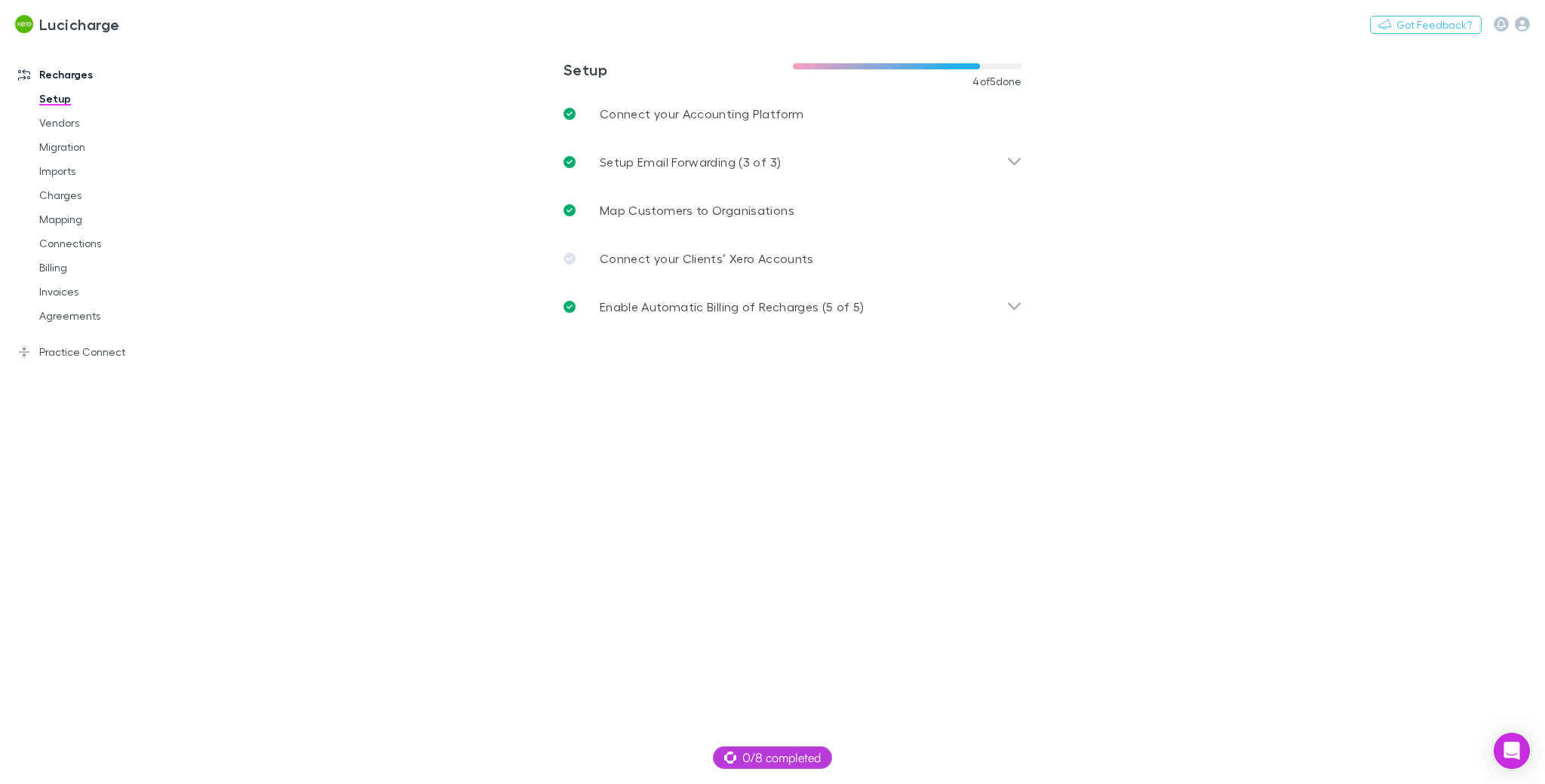
click at [555, 350] on div "**********" at bounding box center [793, 208] width 483 height 295
click at [1140, 23] on icon "button" at bounding box center [1522, 23] width 15 height 15
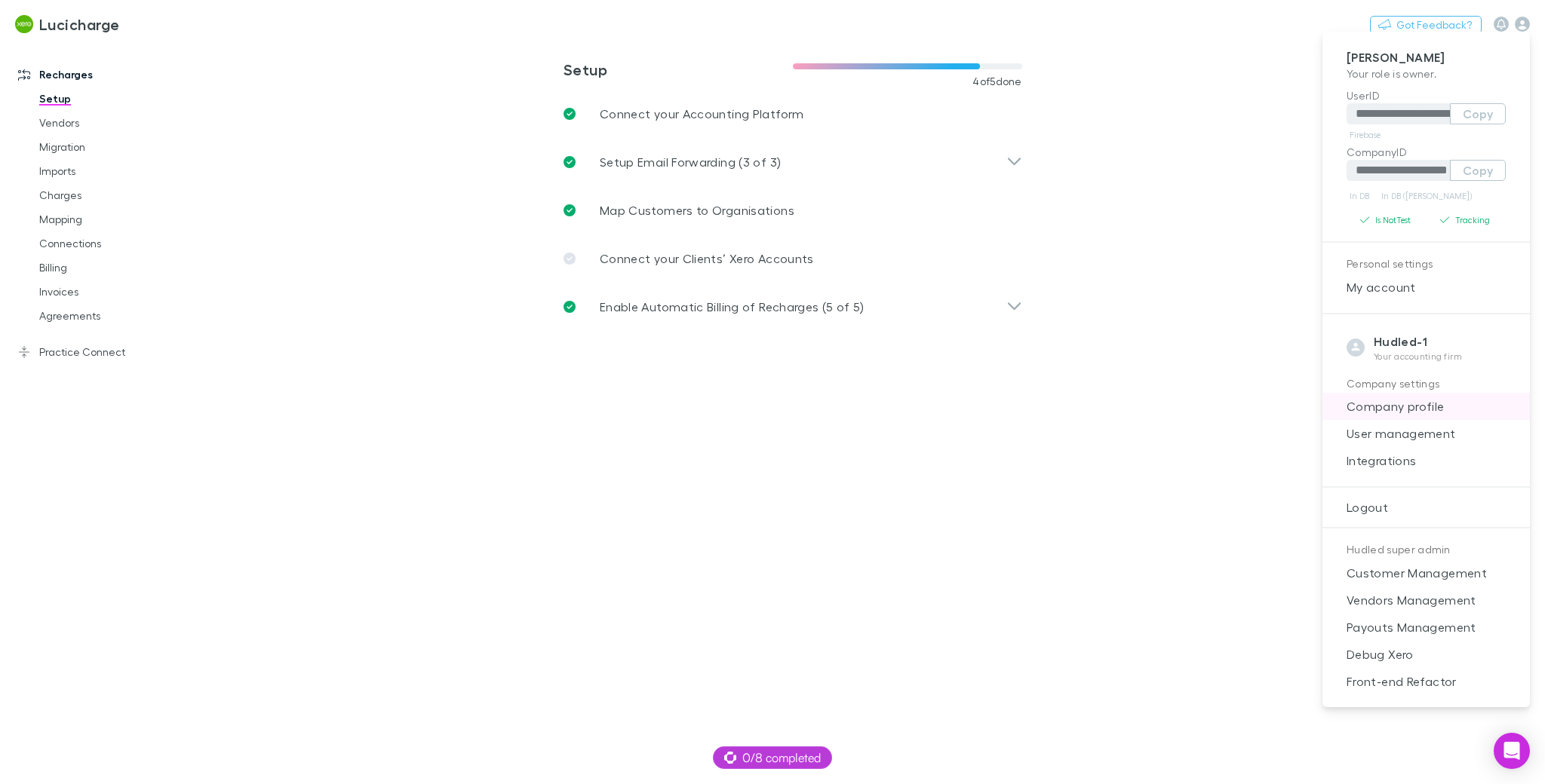
click at [1140, 411] on span "Company profile" at bounding box center [1426, 407] width 183 height 19
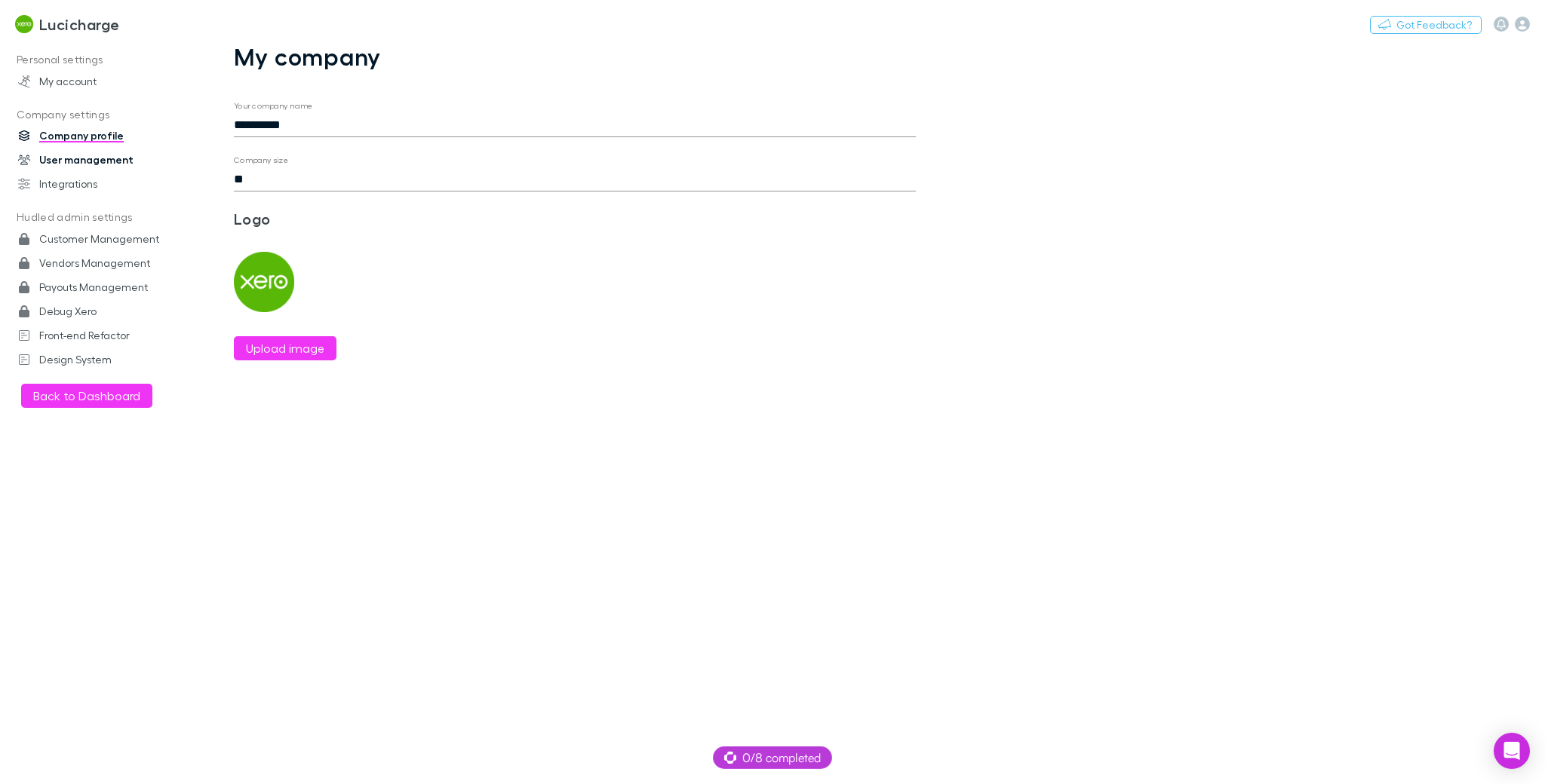
click at [82, 159] on link "User management" at bounding box center [105, 159] width 203 height 24
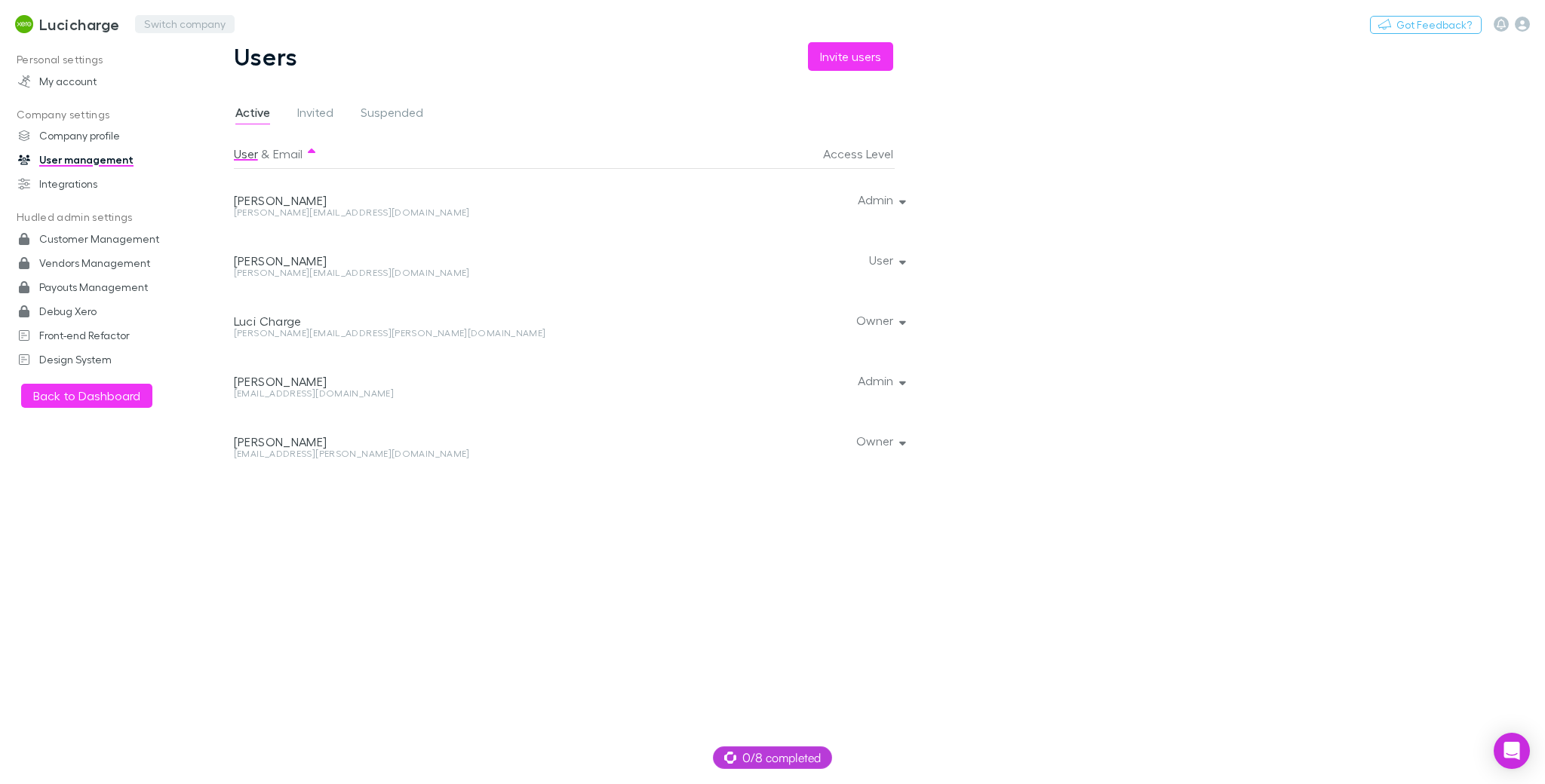
click at [183, 22] on button "Switch company" at bounding box center [185, 23] width 100 height 19
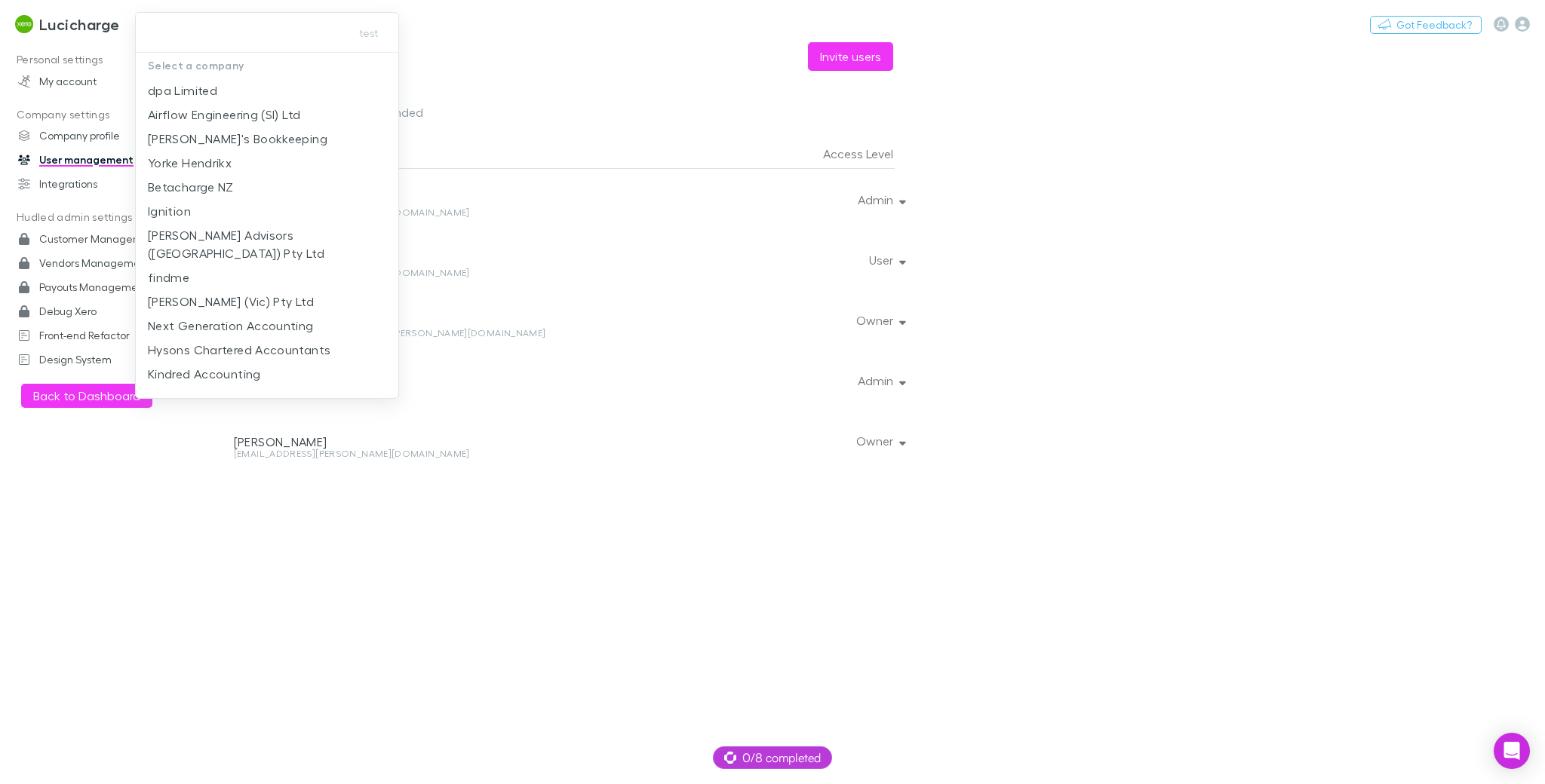
click at [486, 101] on div at bounding box center [772, 392] width 1545 height 784
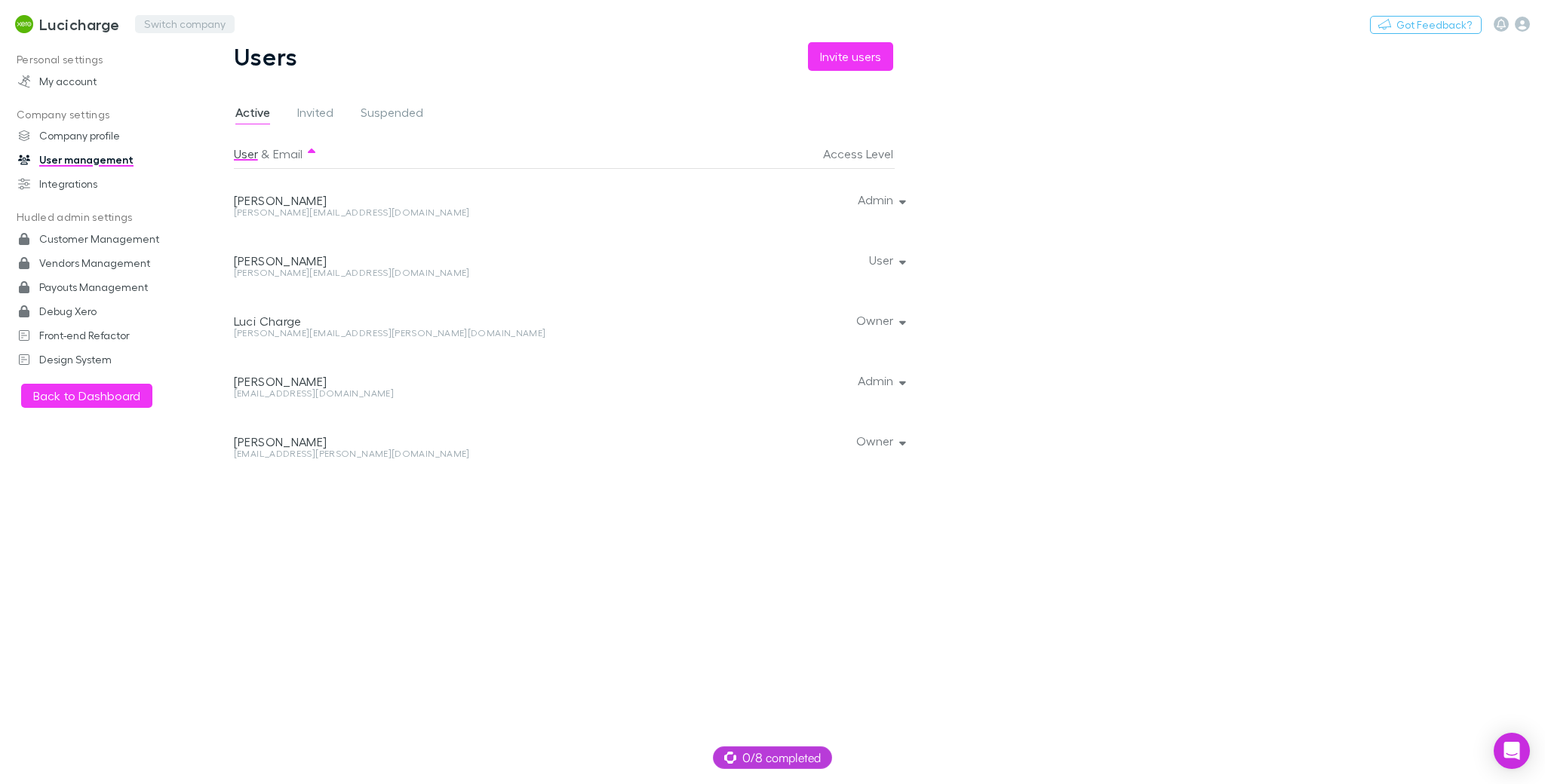
click at [172, 28] on button "Switch company" at bounding box center [185, 23] width 100 height 19
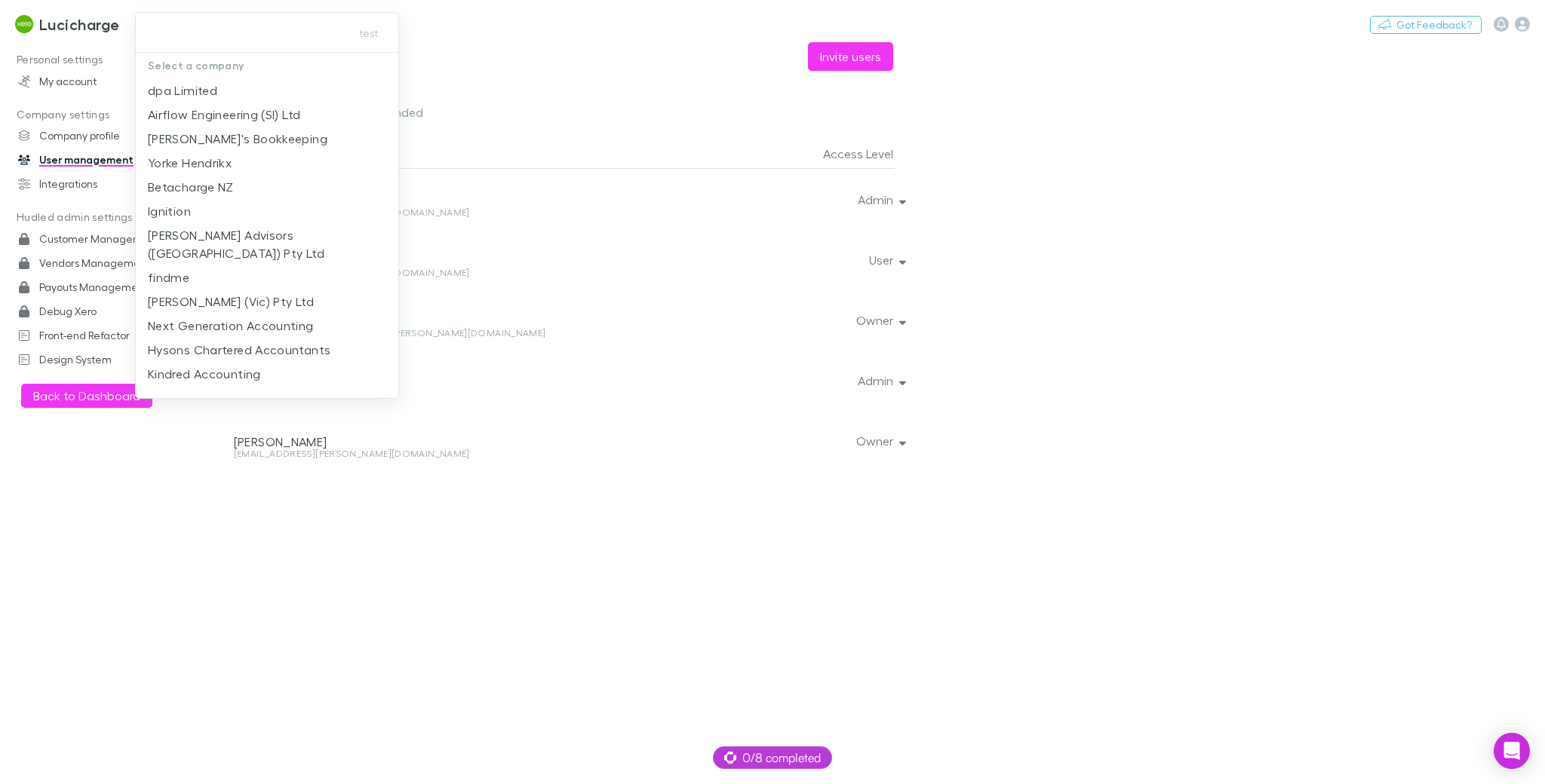
click at [276, 38] on input "text" at bounding box center [240, 32] width 197 height 28
click at [240, 23] on input "text" at bounding box center [240, 32] width 197 height 28
click at [268, 292] on p "[PERSON_NAME] (Vic) Pty Ltd" at bounding box center [231, 301] width 166 height 19
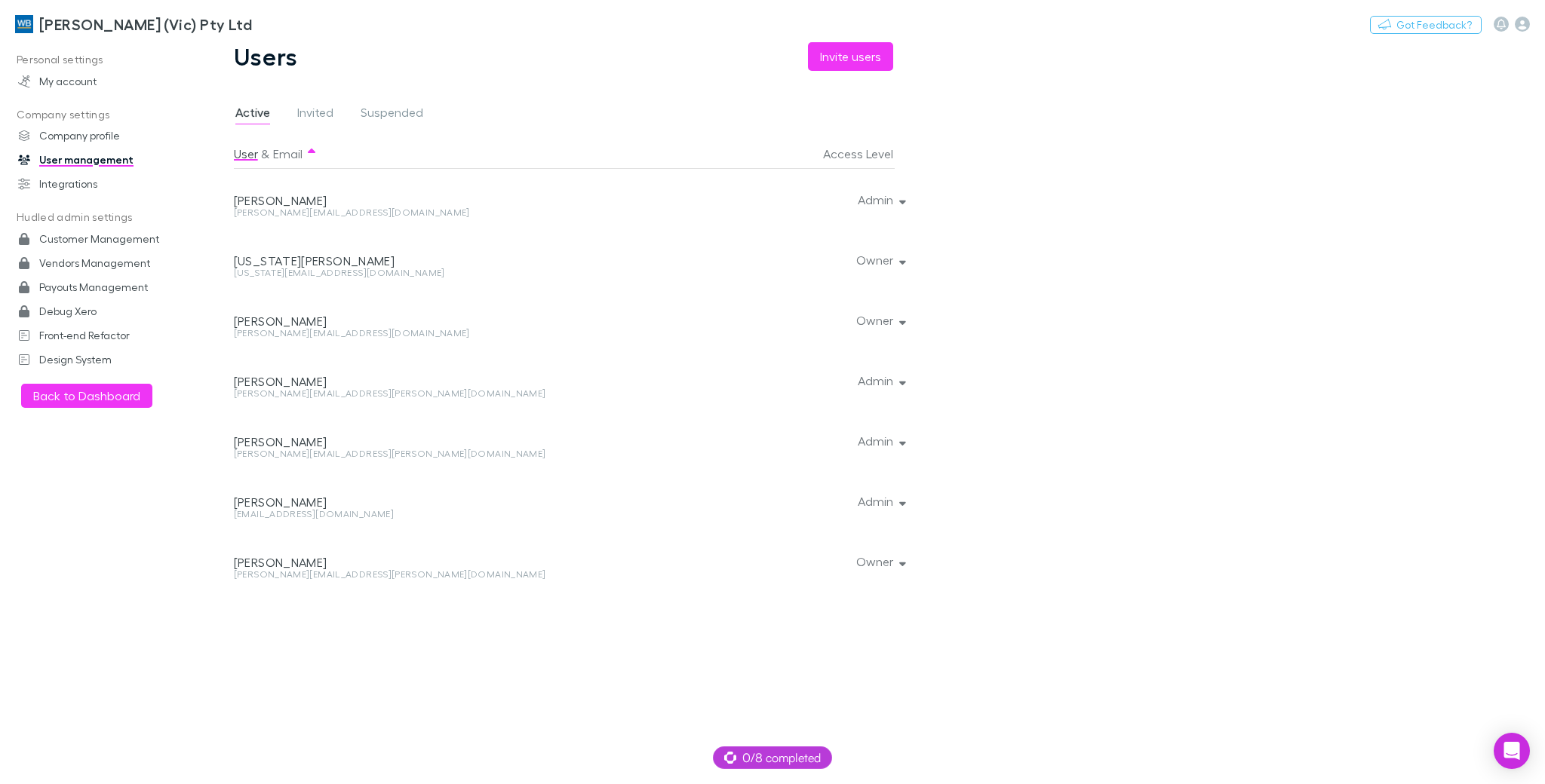
click at [329, 273] on div "[US_STATE][EMAIL_ADDRESS][DOMAIN_NAME]" at bounding box center [442, 273] width 418 height 9
copy div "[US_STATE][EMAIL_ADDRESS][DOMAIN_NAME] Owner"
click at [981, 518] on main "Users Invite users Active Invited Suspended User & Email Access Level [PERSON_N…" at bounding box center [871, 413] width 1347 height 742
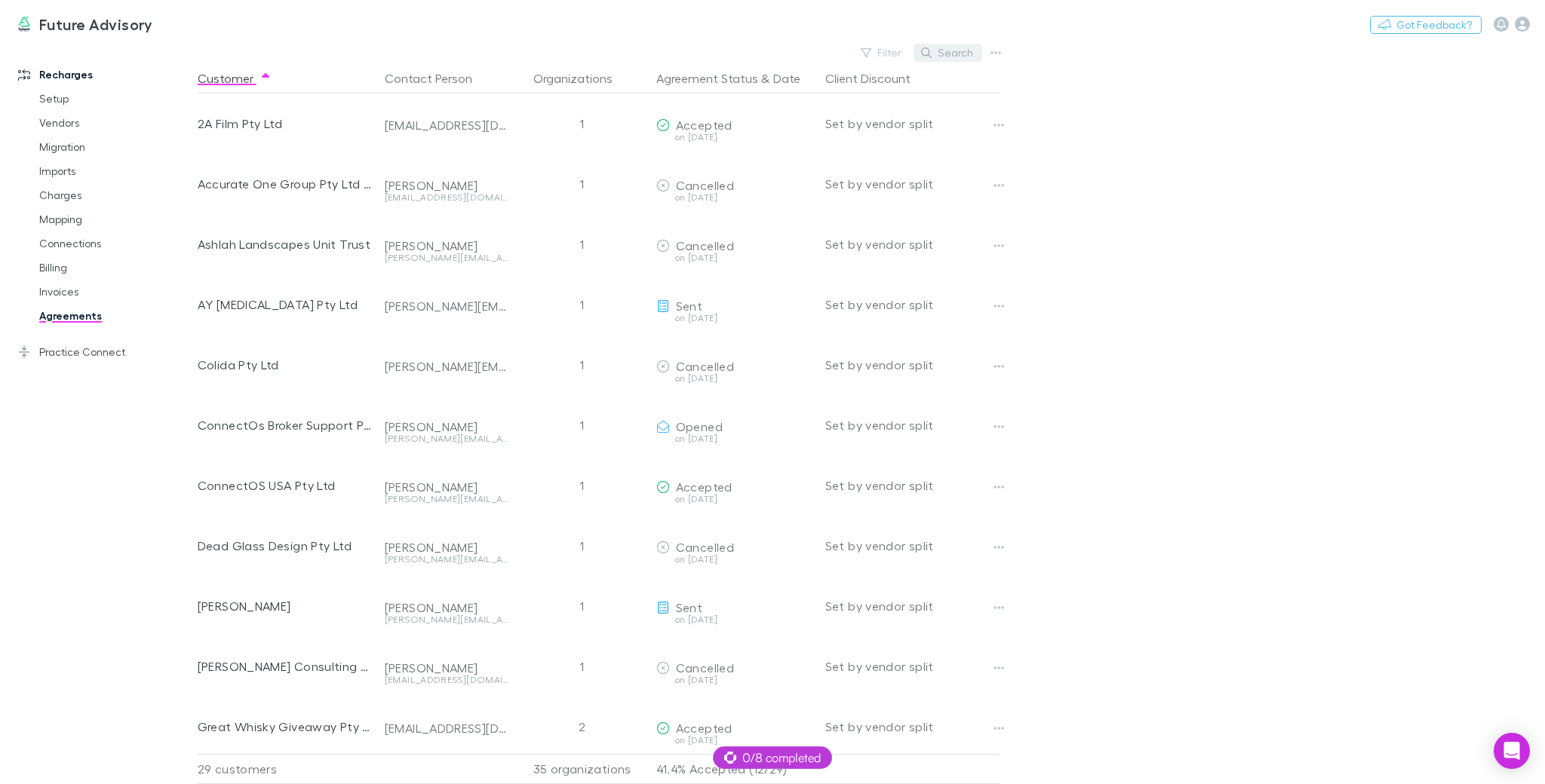
click at [957, 54] on button "Search" at bounding box center [948, 53] width 68 height 19
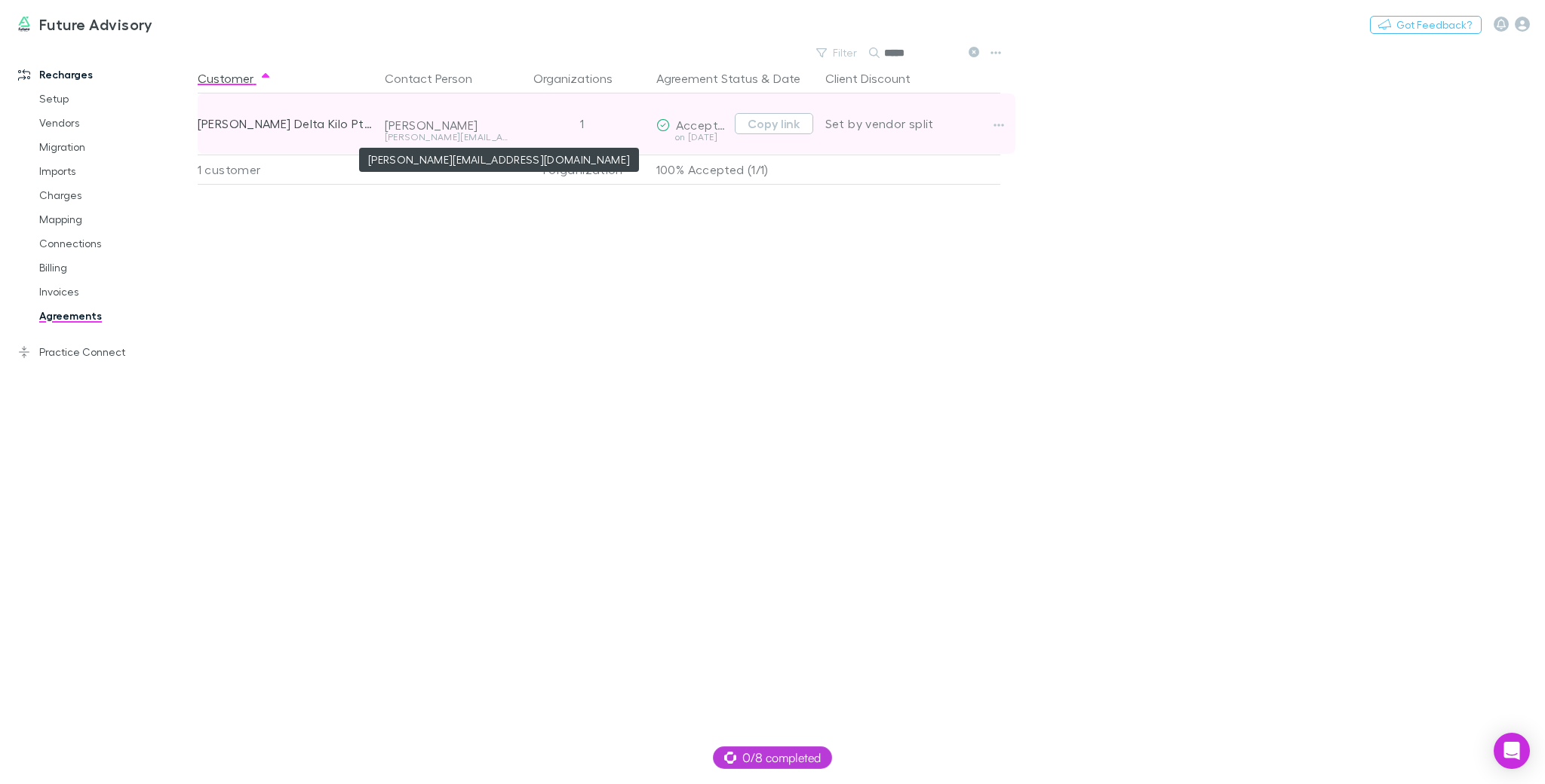
type input "*****"
click at [495, 133] on div "[PERSON_NAME][EMAIL_ADDRESS][DOMAIN_NAME]" at bounding box center [446, 137] width 124 height 9
copy div "[PERSON_NAME][EMAIL_ADDRESS][DOMAIN_NAME]"
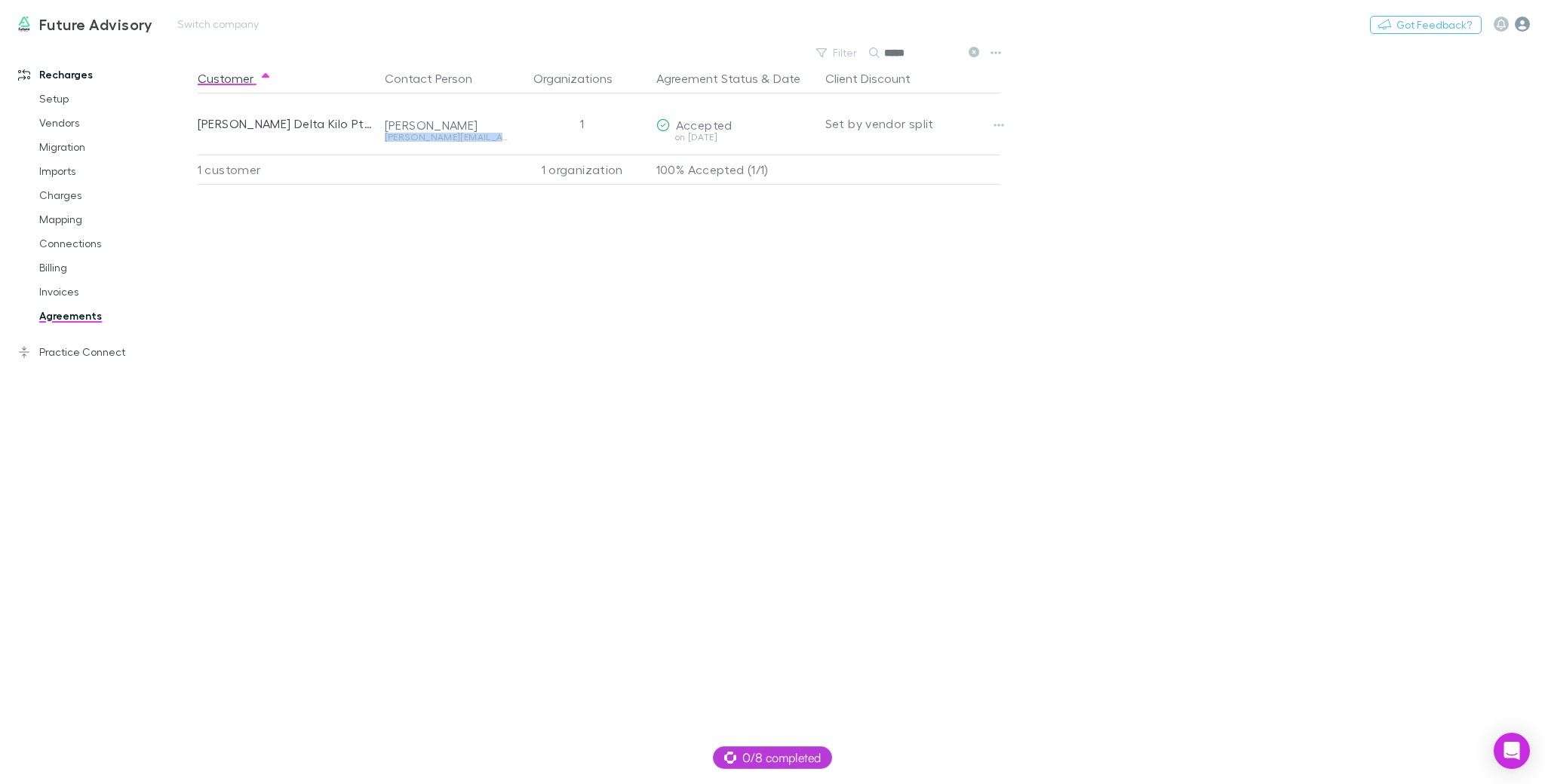
click at [1527, 28] on icon "button" at bounding box center [1522, 23] width 15 height 15
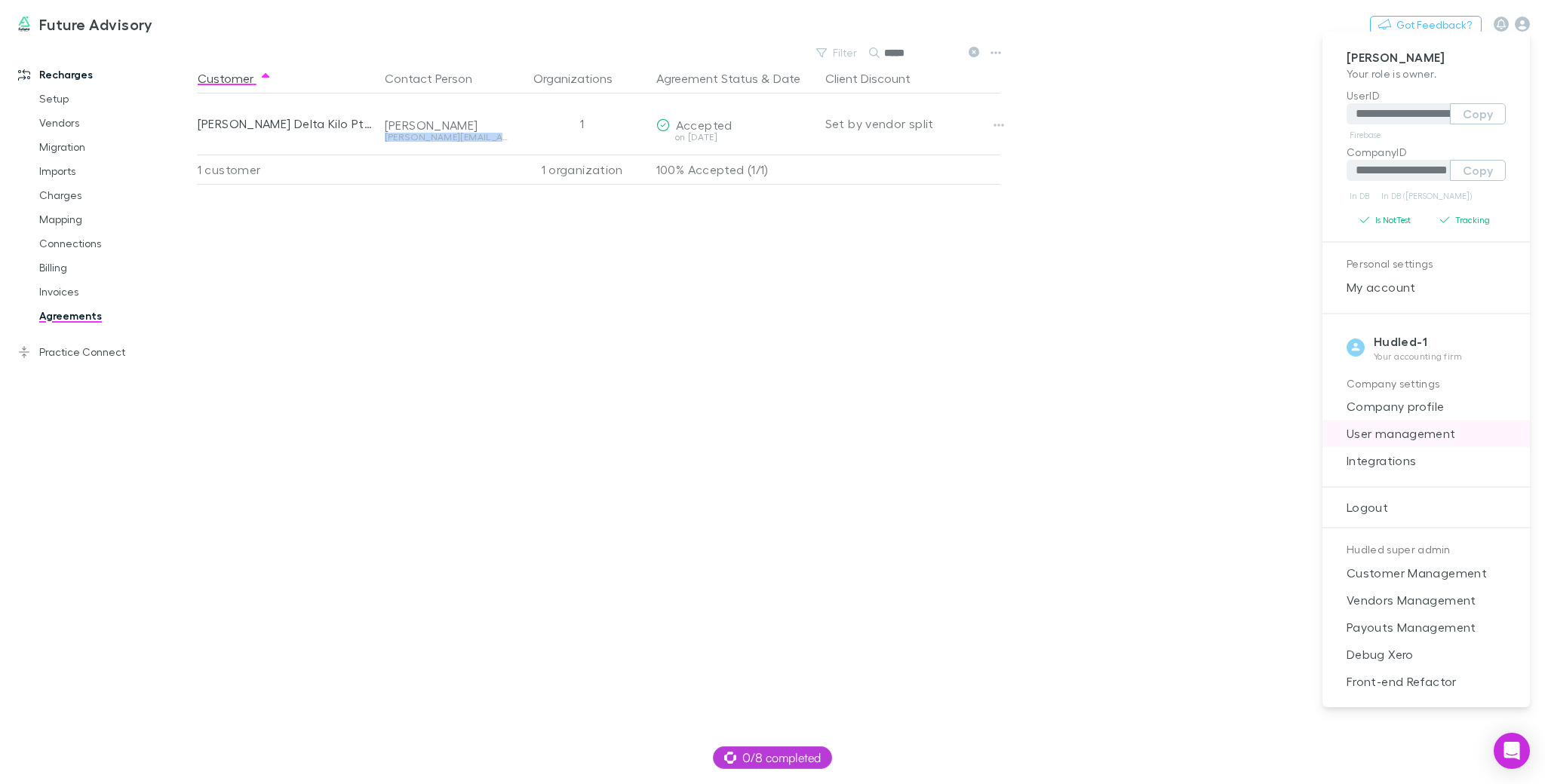
click at [1413, 442] on span "User management" at bounding box center [1426, 433] width 183 height 19
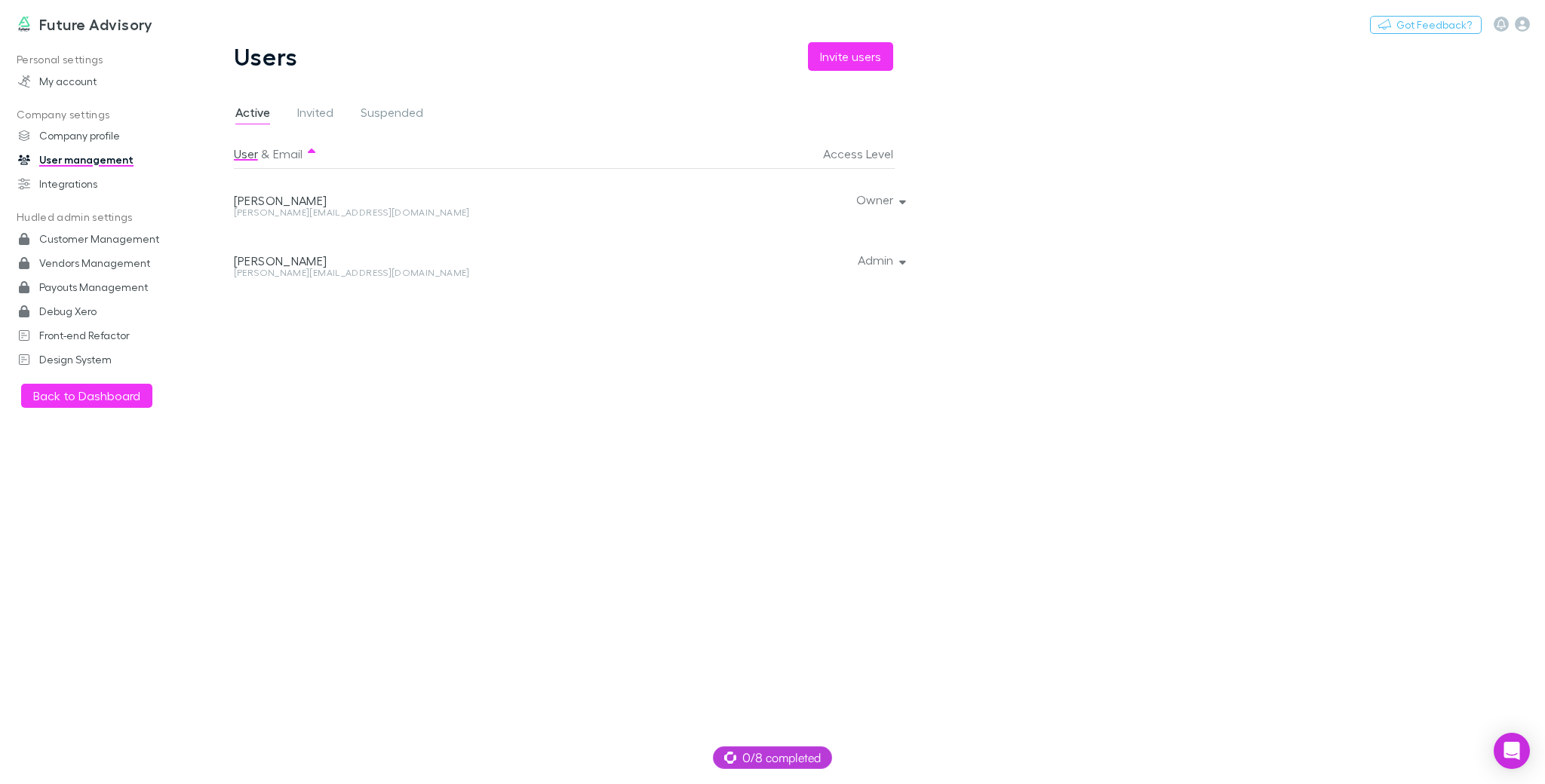
click at [302, 207] on div "Jason Robinson" at bounding box center [442, 200] width 418 height 15
click at [353, 213] on div "jason@futureadvisory.com.au" at bounding box center [442, 212] width 418 height 9
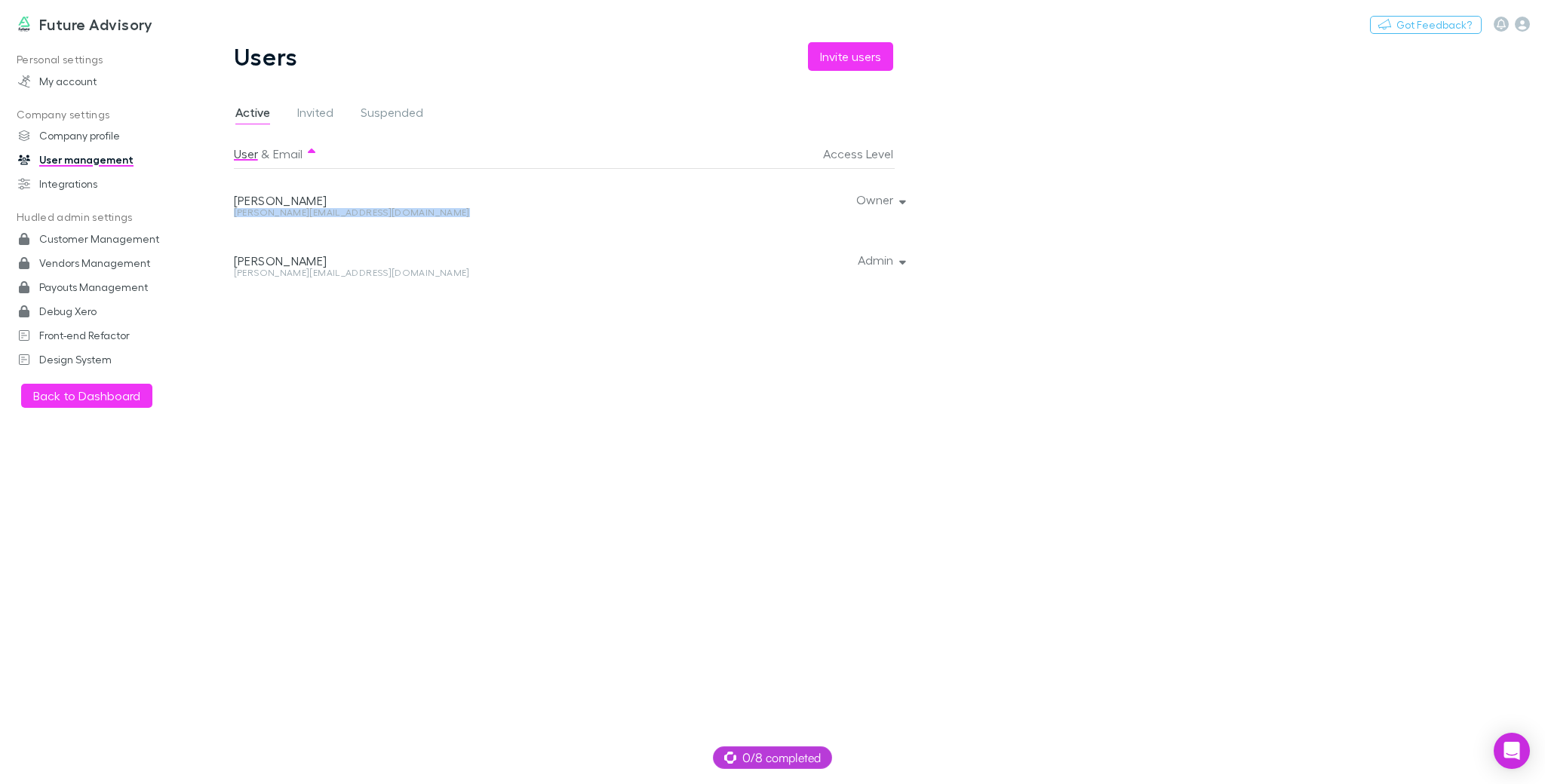
click at [353, 213] on div "jason@futureadvisory.com.au" at bounding box center [442, 212] width 418 height 9
click at [355, 272] on div "michelle@futureadvisory.com.au" at bounding box center [442, 273] width 418 height 9
copy div "michelle@futureadvisory.com.au Admin"
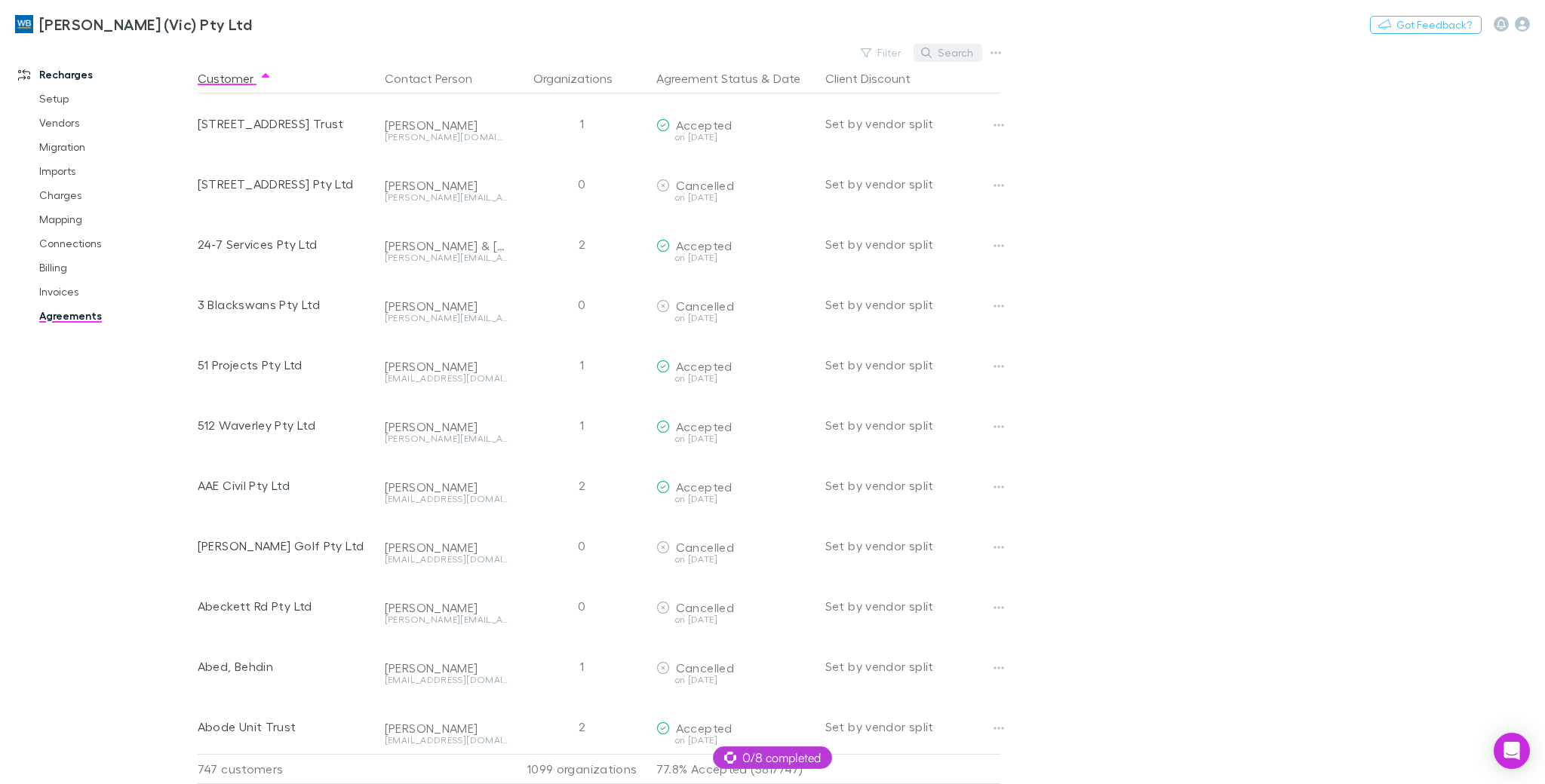
click at [928, 60] on button "Search" at bounding box center [948, 53] width 68 height 19
type input "*"
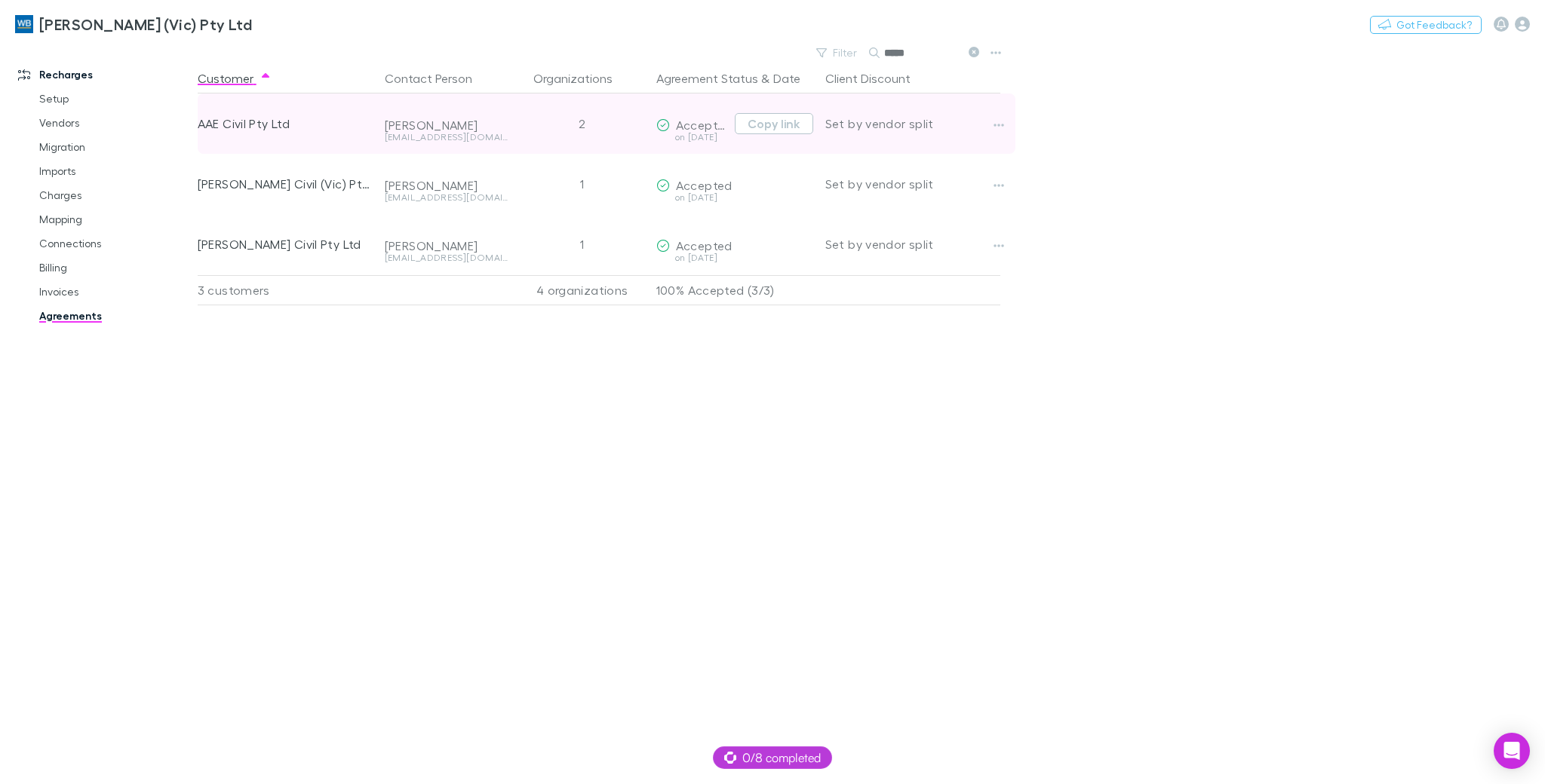
type input "*****"
click at [464, 139] on div "mattvos@aaecivil.com.au" at bounding box center [446, 137] width 124 height 9
copy div "mattvos@aaecivil.com.au"
